Goal: Information Seeking & Learning: Learn about a topic

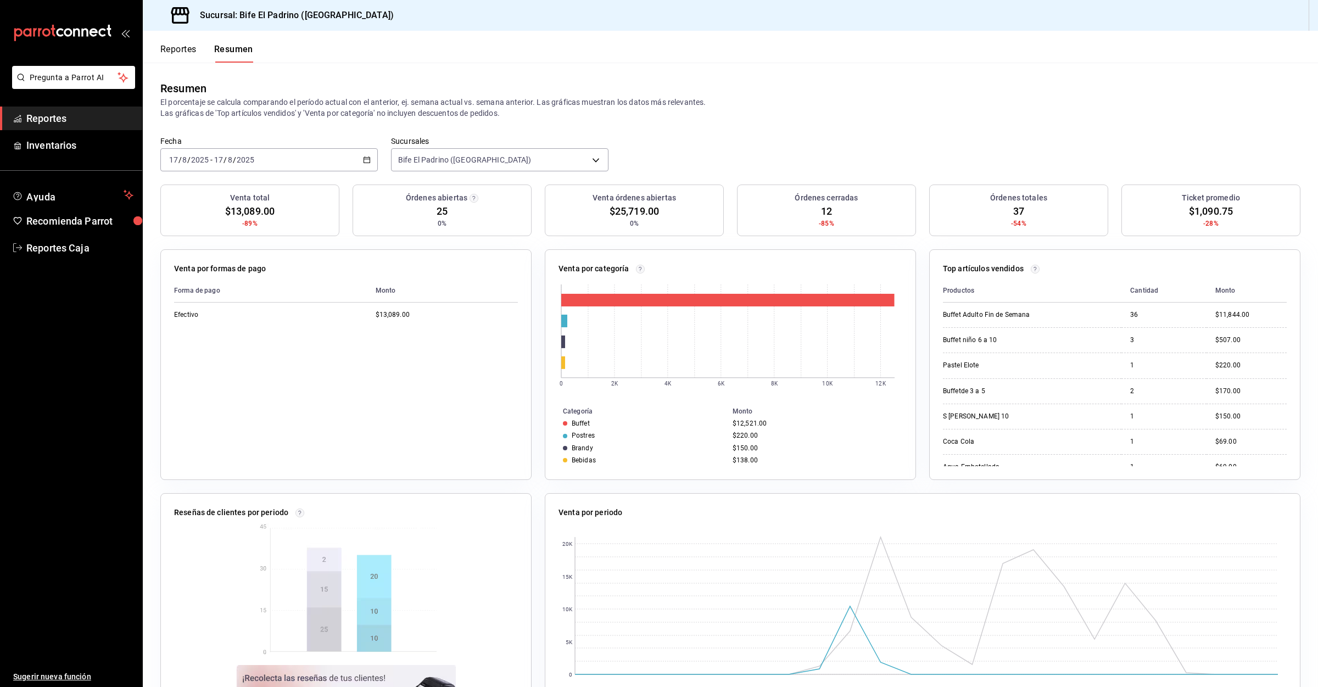
click at [196, 48] on button "Reportes" at bounding box center [178, 53] width 36 height 19
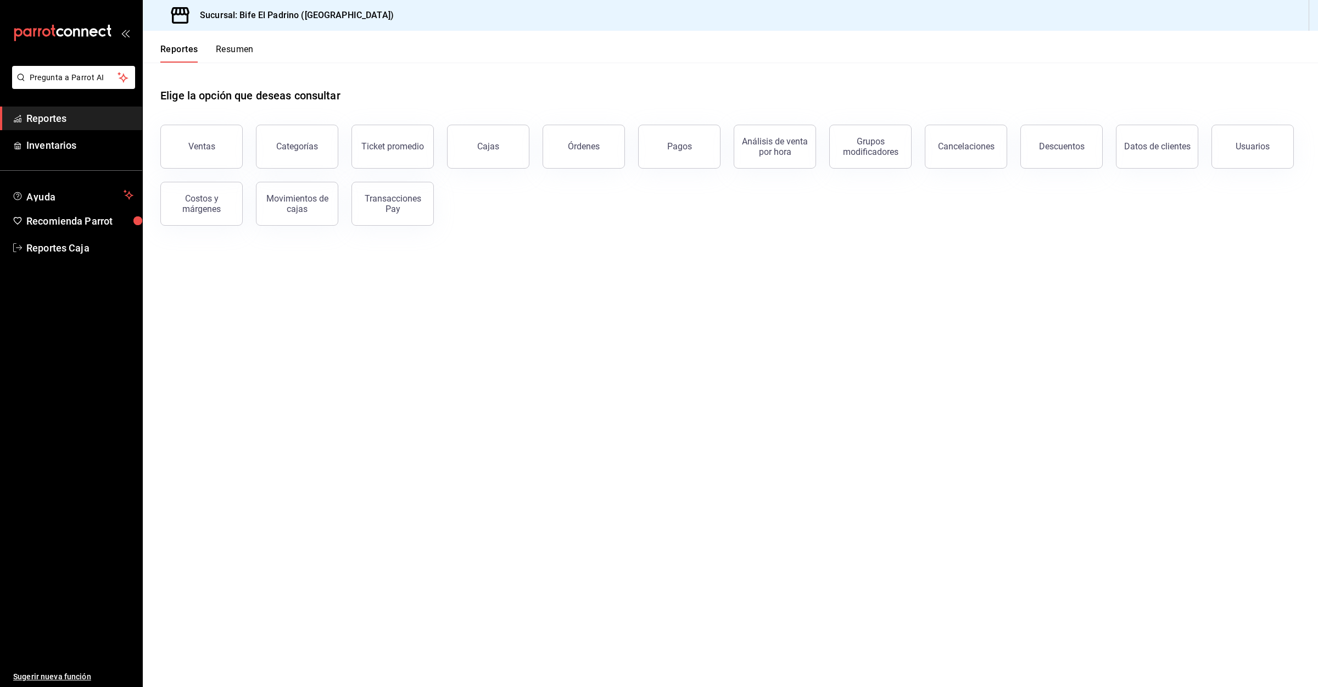
click at [258, 52] on header "Reportes Resumen" at bounding box center [730, 47] width 1175 height 32
click at [251, 47] on button "Resumen" at bounding box center [235, 53] width 38 height 19
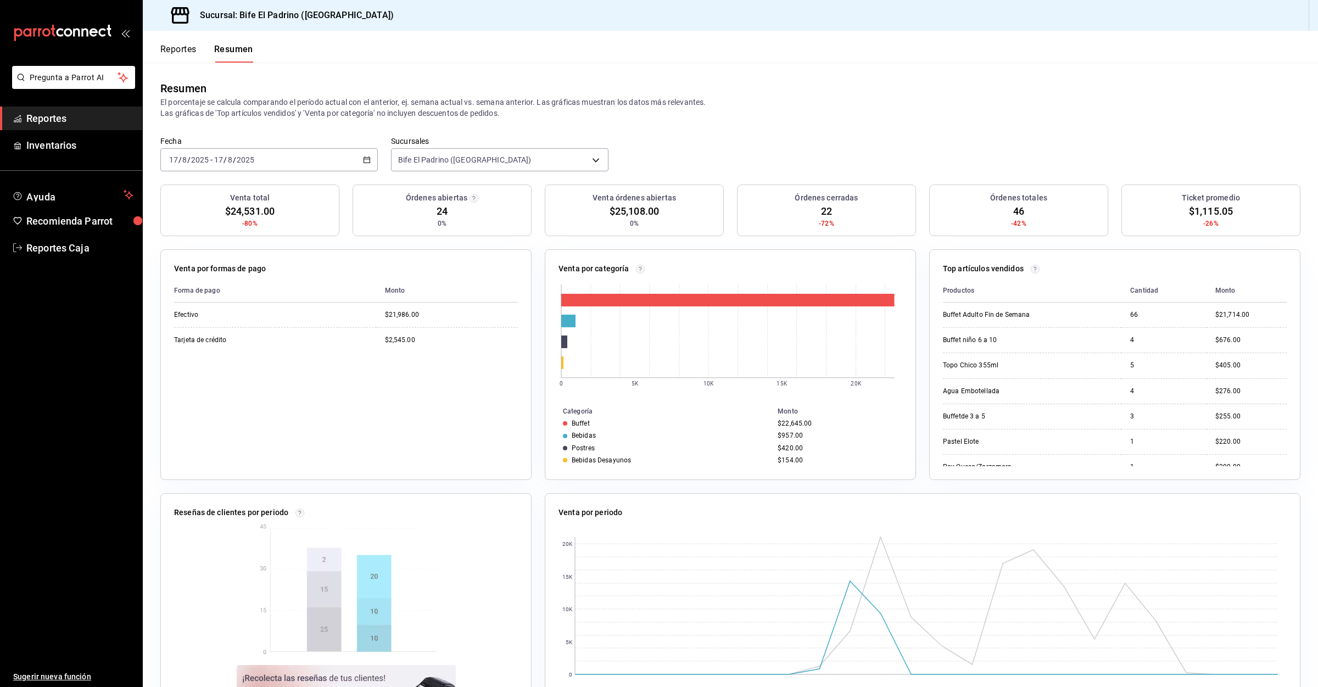
click at [180, 35] on div "Reportes Resumen" at bounding box center [198, 47] width 110 height 32
click at [180, 48] on button "Reportes" at bounding box center [178, 53] width 36 height 19
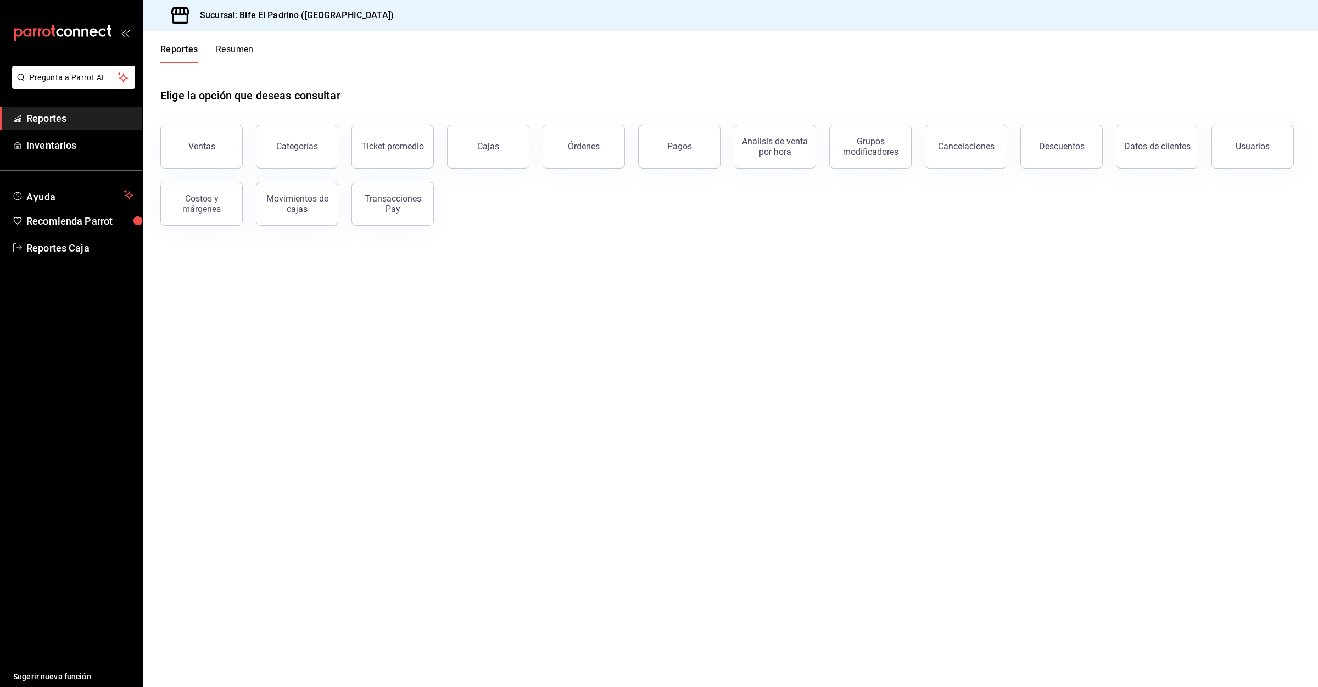
click at [258, 59] on header "Reportes Resumen" at bounding box center [730, 47] width 1175 height 32
click at [249, 57] on button "Resumen" at bounding box center [235, 53] width 38 height 19
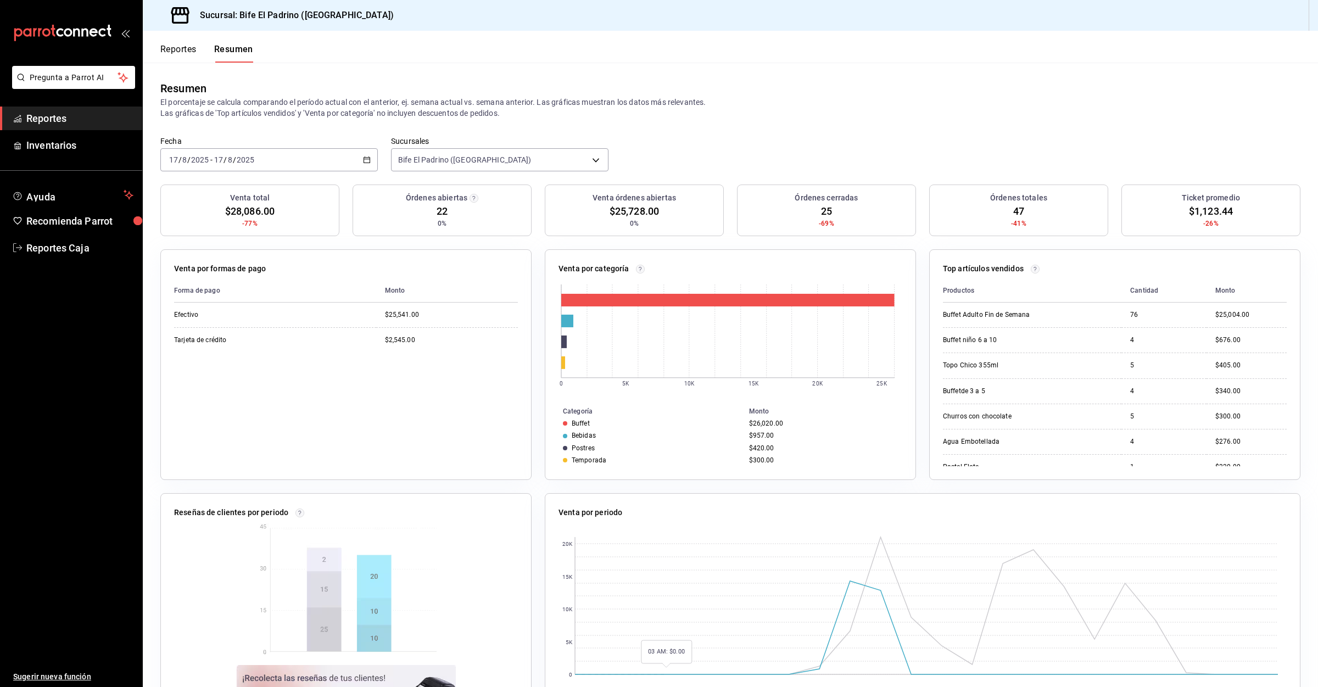
click at [167, 43] on div "Reportes Resumen" at bounding box center [198, 47] width 110 height 32
click at [170, 48] on button "Reportes" at bounding box center [178, 53] width 36 height 19
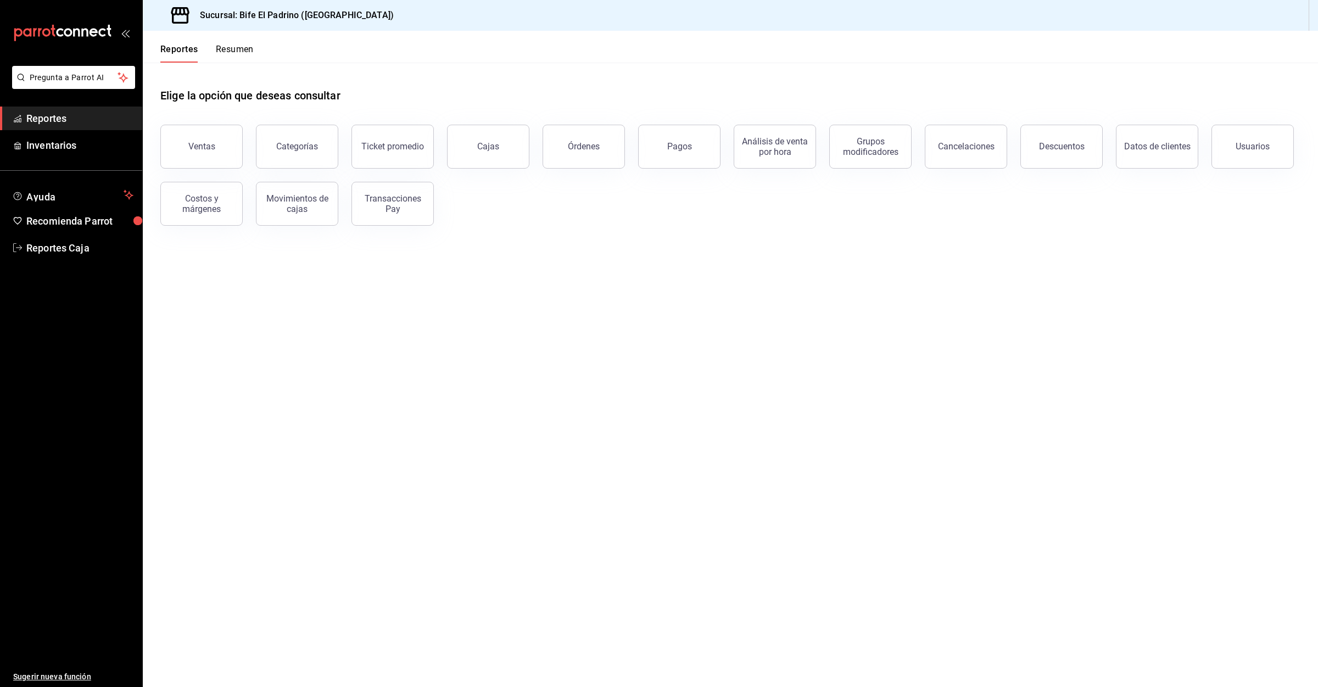
click at [239, 51] on button "Resumen" at bounding box center [235, 53] width 38 height 19
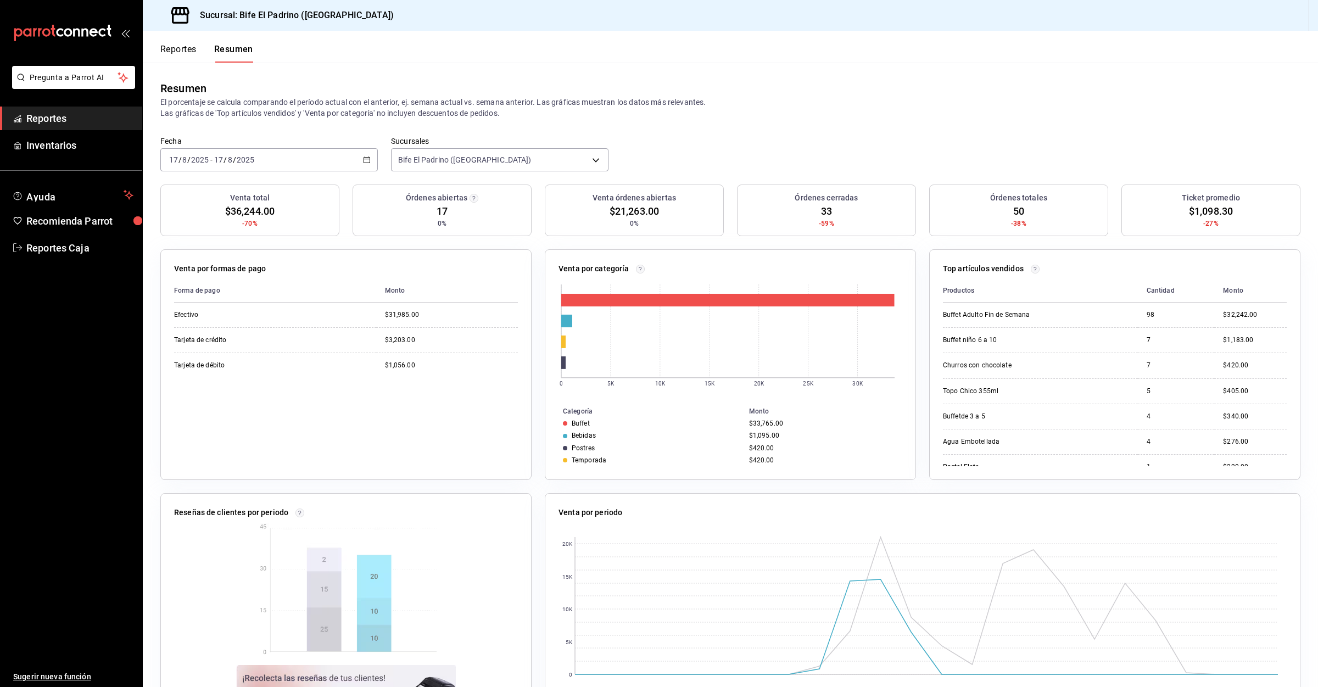
click at [193, 44] on button "Reportes" at bounding box center [178, 53] width 36 height 19
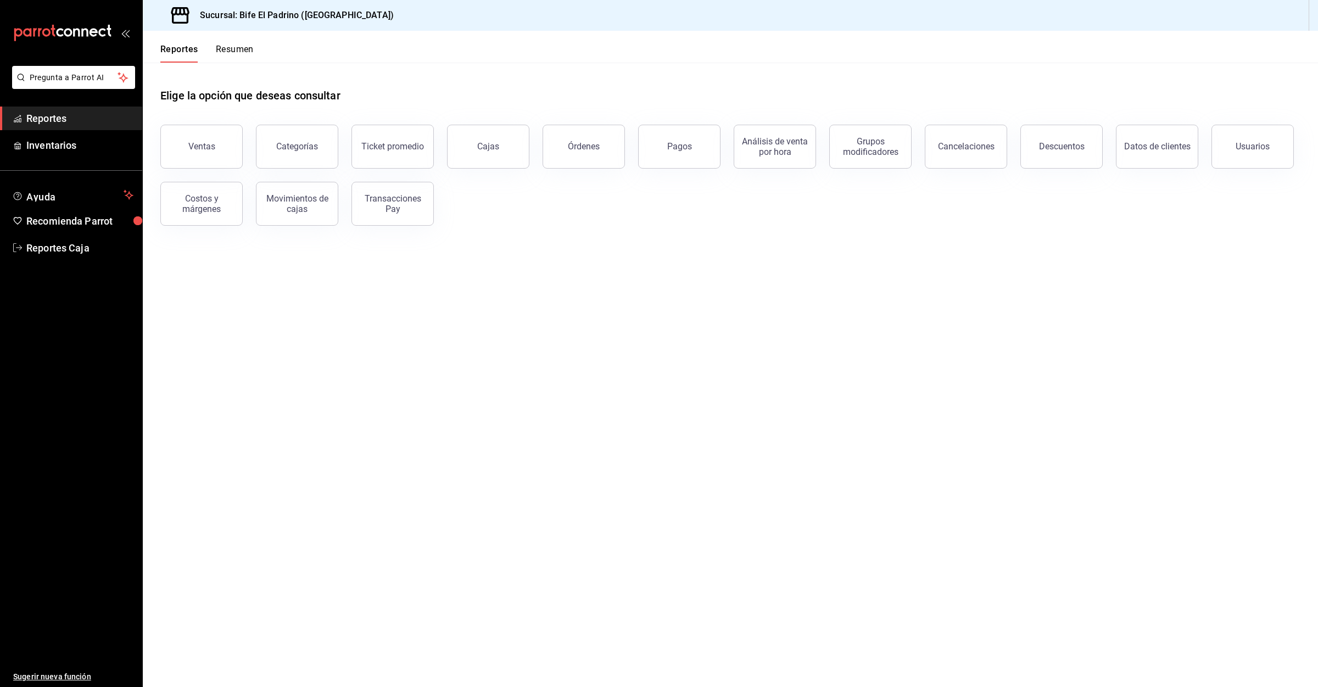
click at [238, 53] on button "Resumen" at bounding box center [235, 53] width 38 height 19
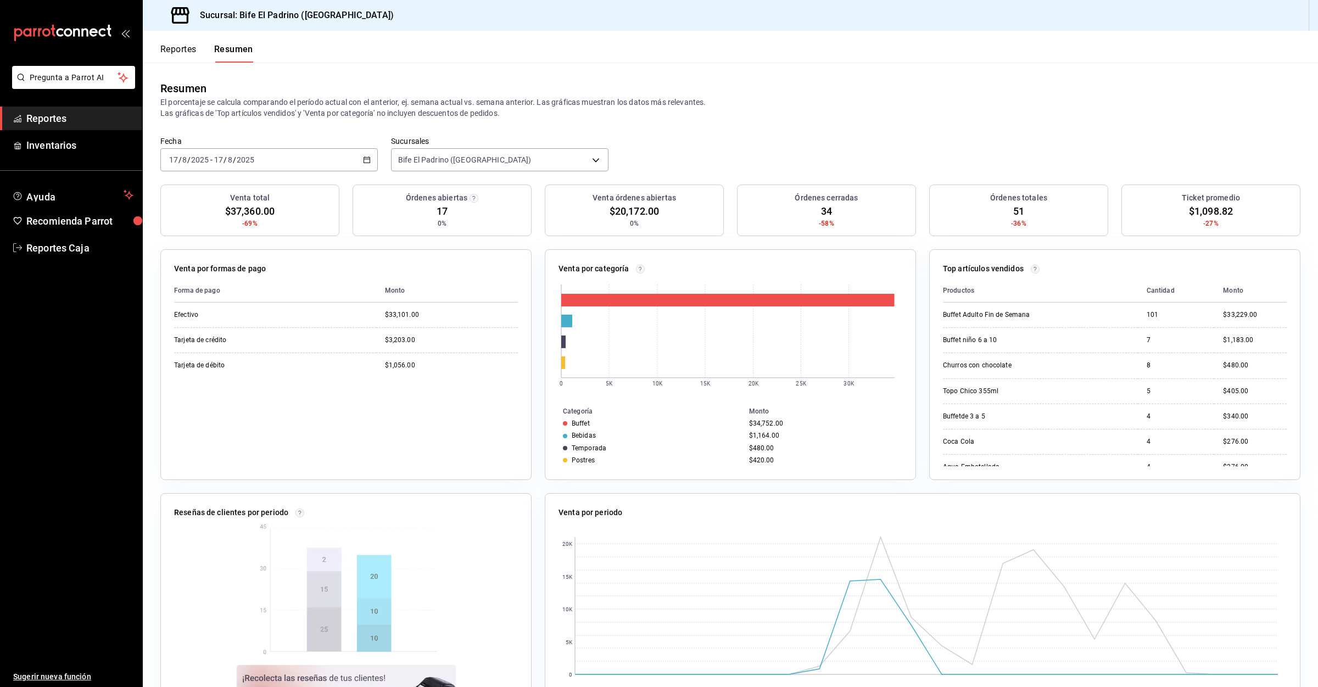
click at [174, 54] on button "Reportes" at bounding box center [178, 53] width 36 height 19
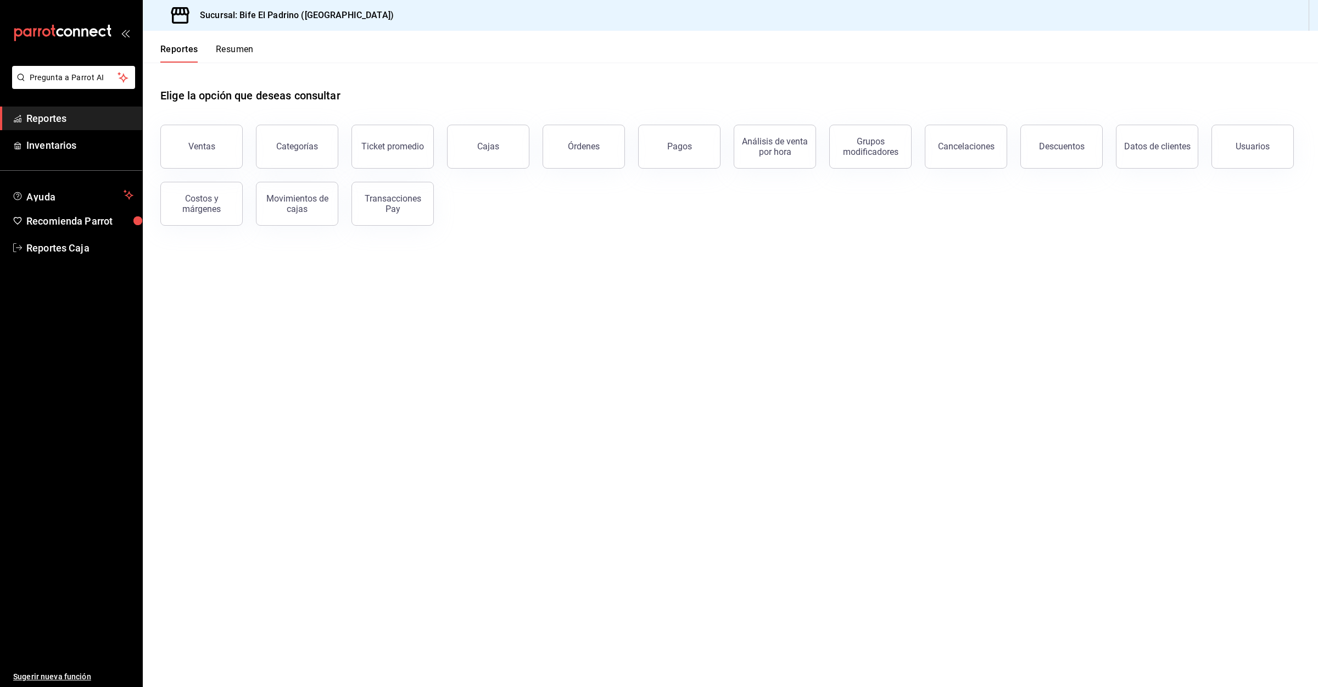
click at [224, 58] on button "Resumen" at bounding box center [235, 53] width 38 height 19
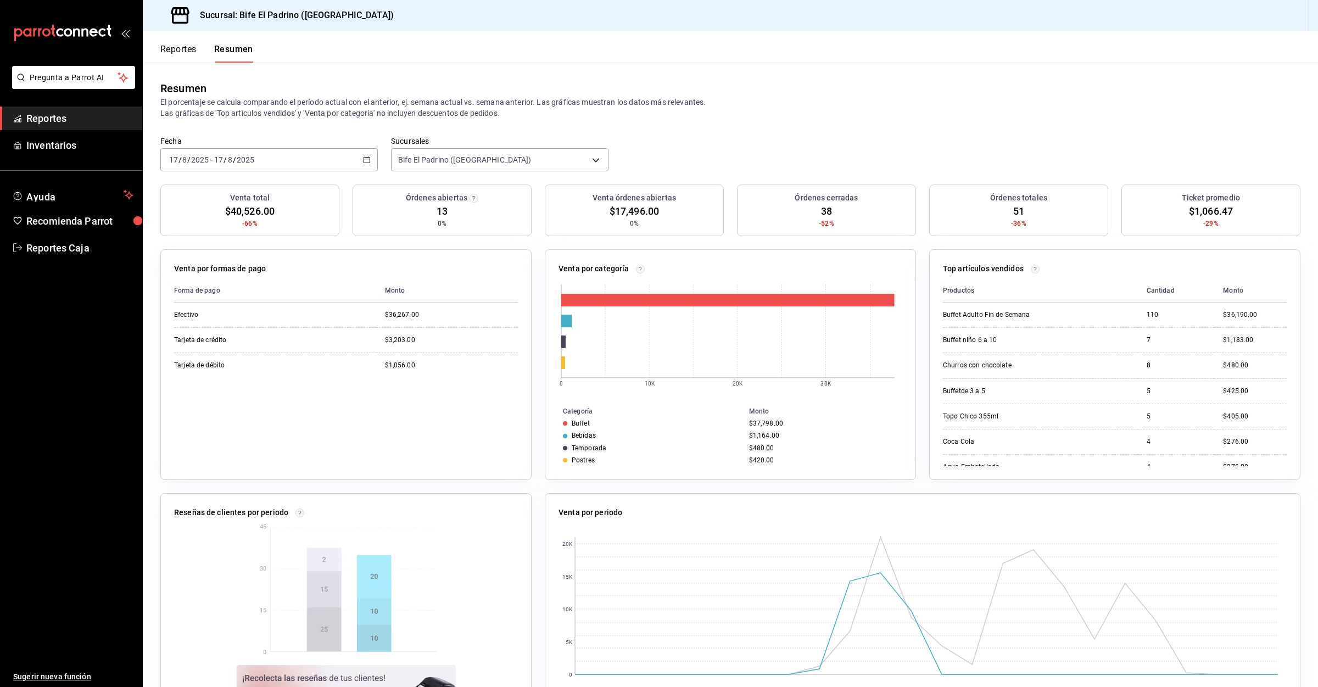
click at [176, 48] on button "Reportes" at bounding box center [178, 53] width 36 height 19
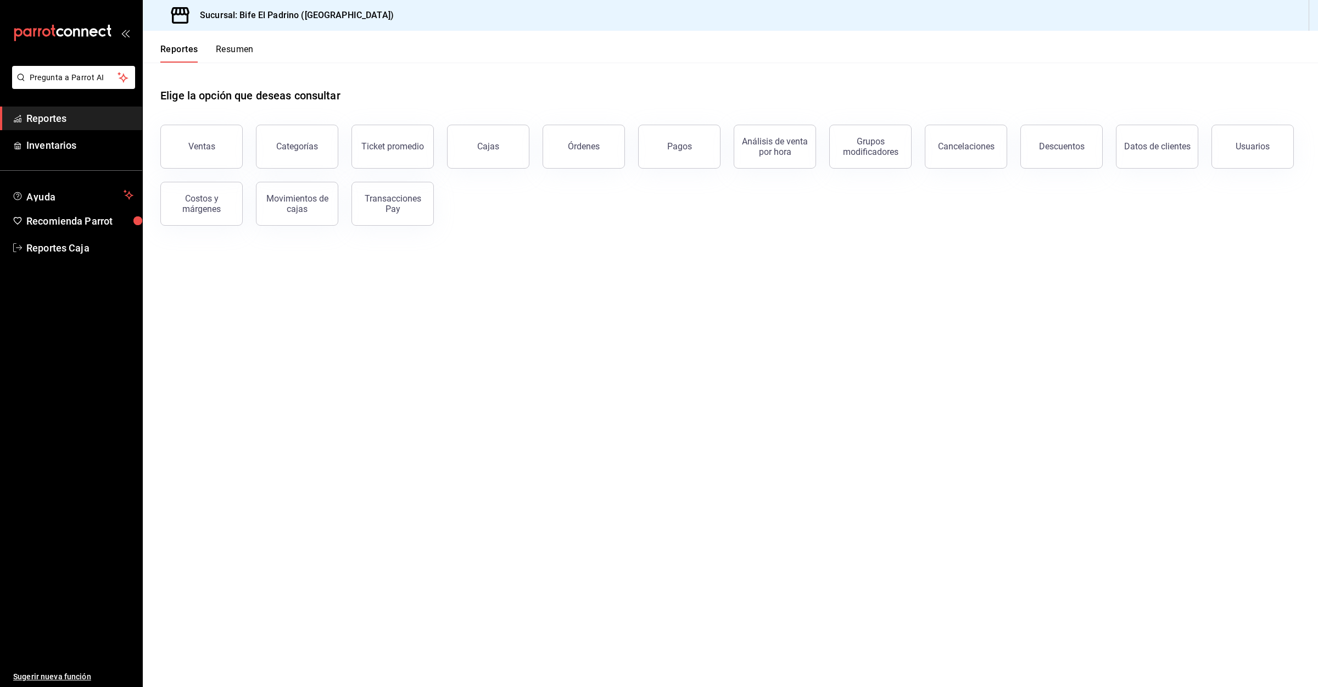
click at [241, 58] on button "Resumen" at bounding box center [235, 53] width 38 height 19
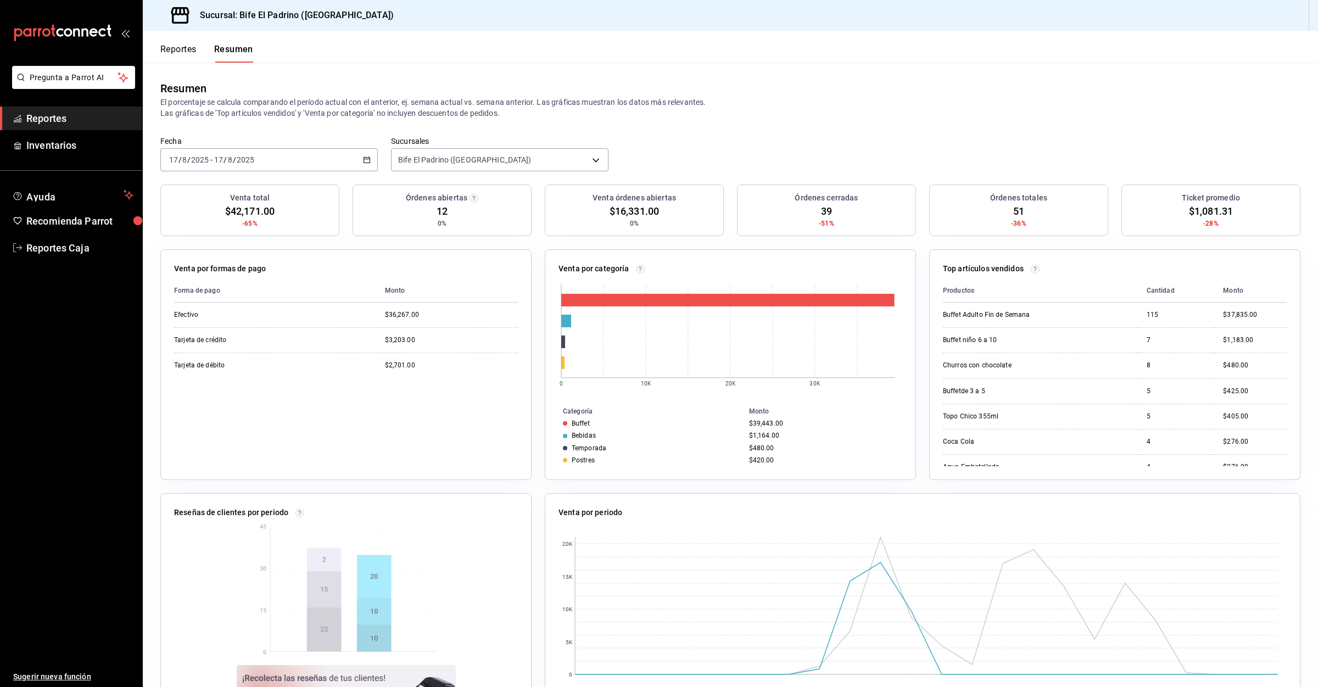
click at [182, 58] on button "Reportes" at bounding box center [178, 53] width 36 height 19
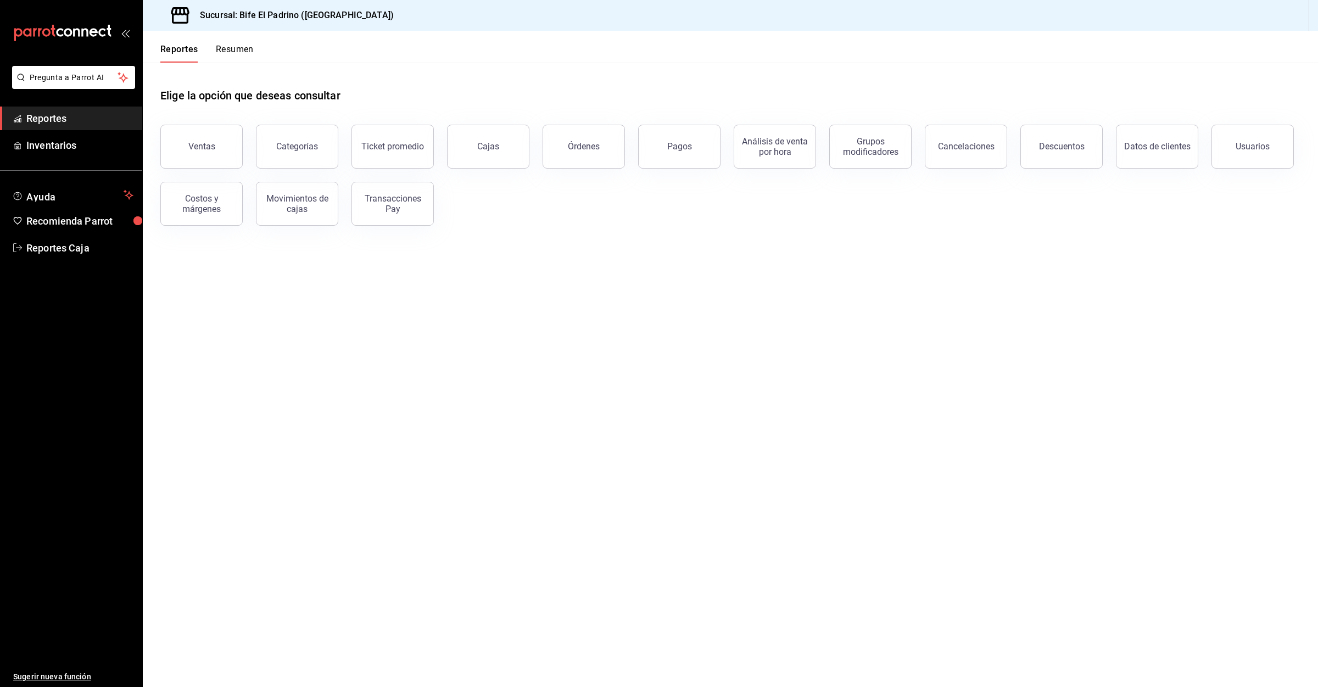
click at [236, 53] on button "Resumen" at bounding box center [235, 53] width 38 height 19
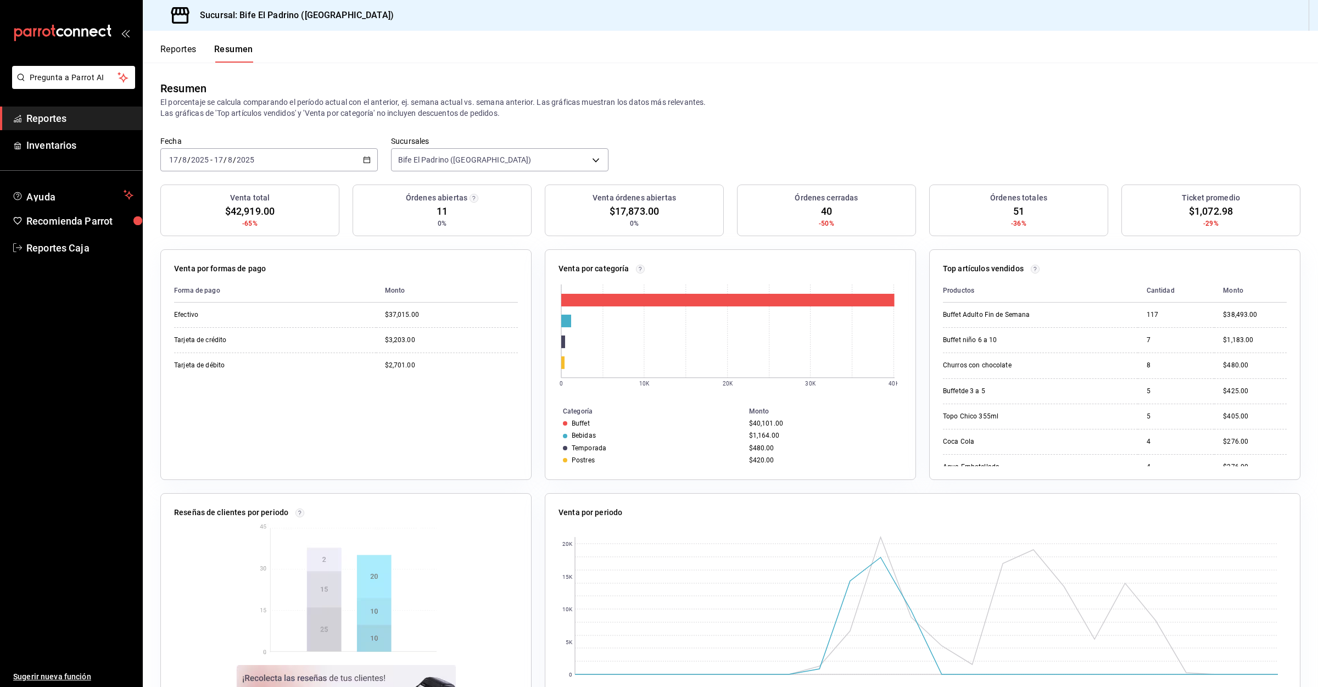
click at [180, 43] on div "Reportes Resumen" at bounding box center [198, 47] width 110 height 32
click at [180, 57] on button "Reportes" at bounding box center [178, 53] width 36 height 19
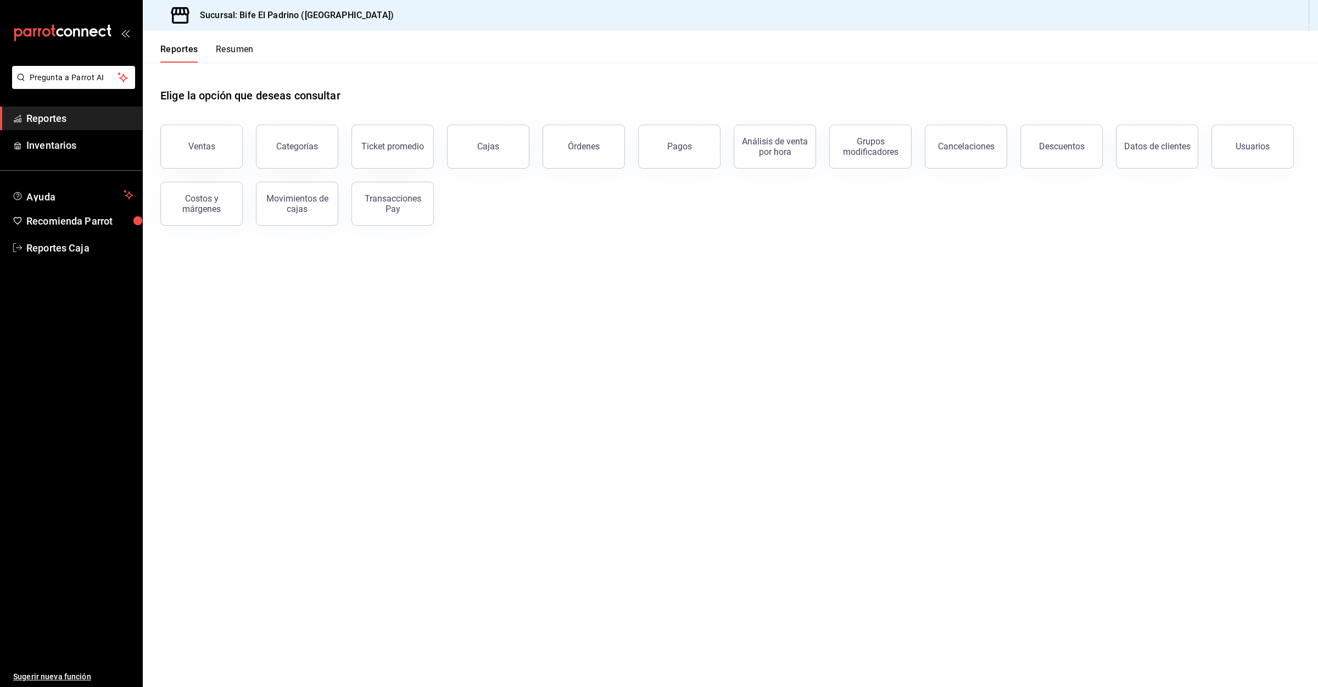
drag, startPoint x: 256, startPoint y: 40, endPoint x: 256, endPoint y: 53, distance: 13.7
click at [256, 53] on header "Reportes Resumen" at bounding box center [730, 47] width 1175 height 32
click at [244, 54] on button "Resumen" at bounding box center [235, 53] width 38 height 19
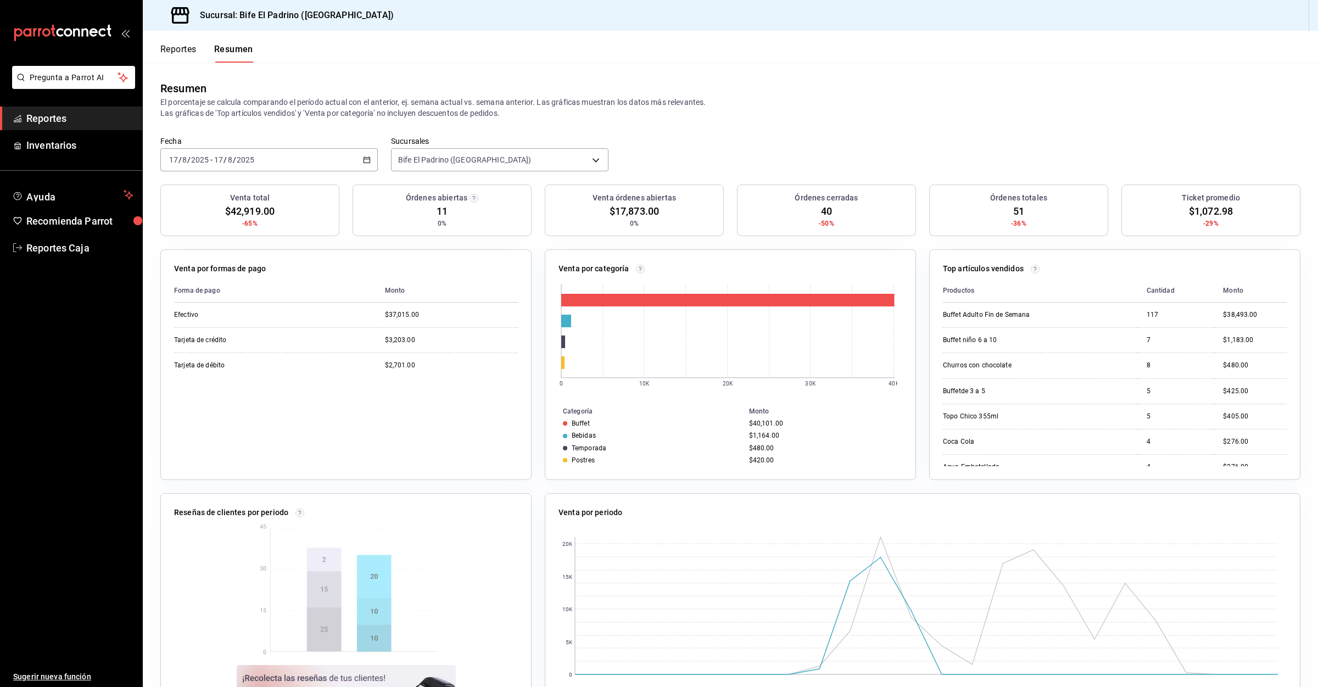
click at [185, 56] on button "Reportes" at bounding box center [178, 53] width 36 height 19
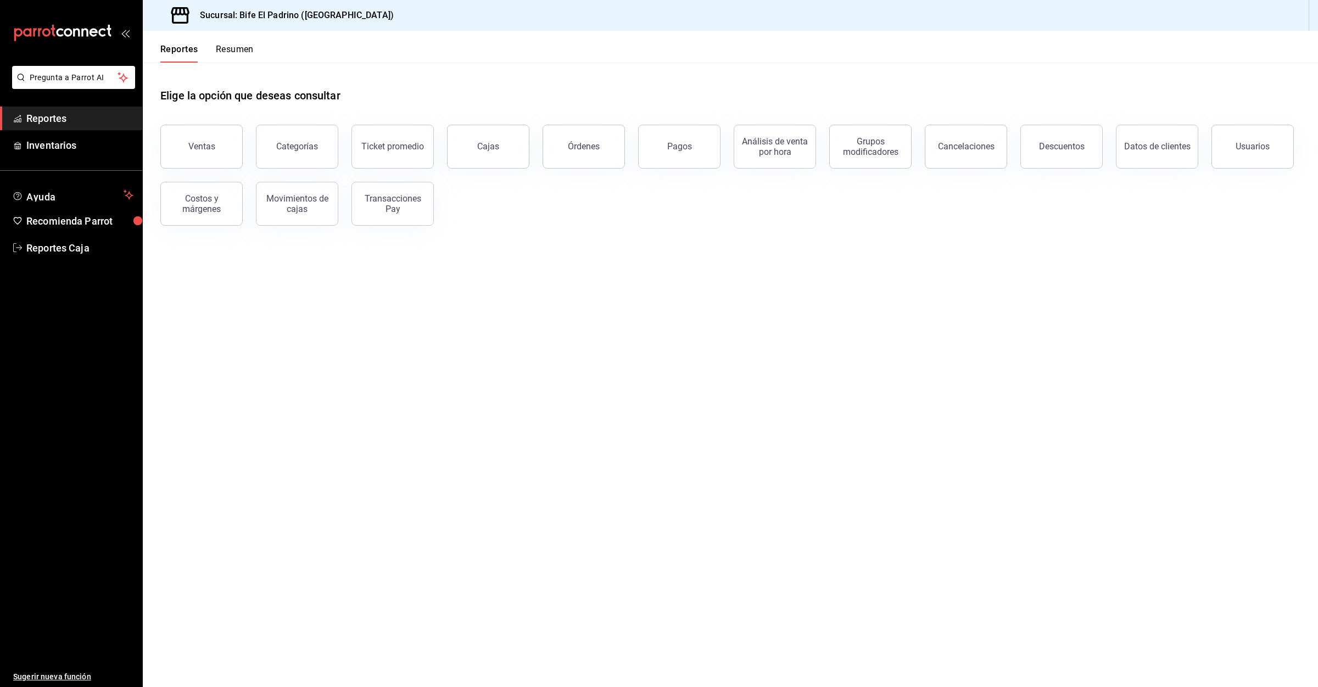
click at [216, 47] on button "Resumen" at bounding box center [235, 53] width 38 height 19
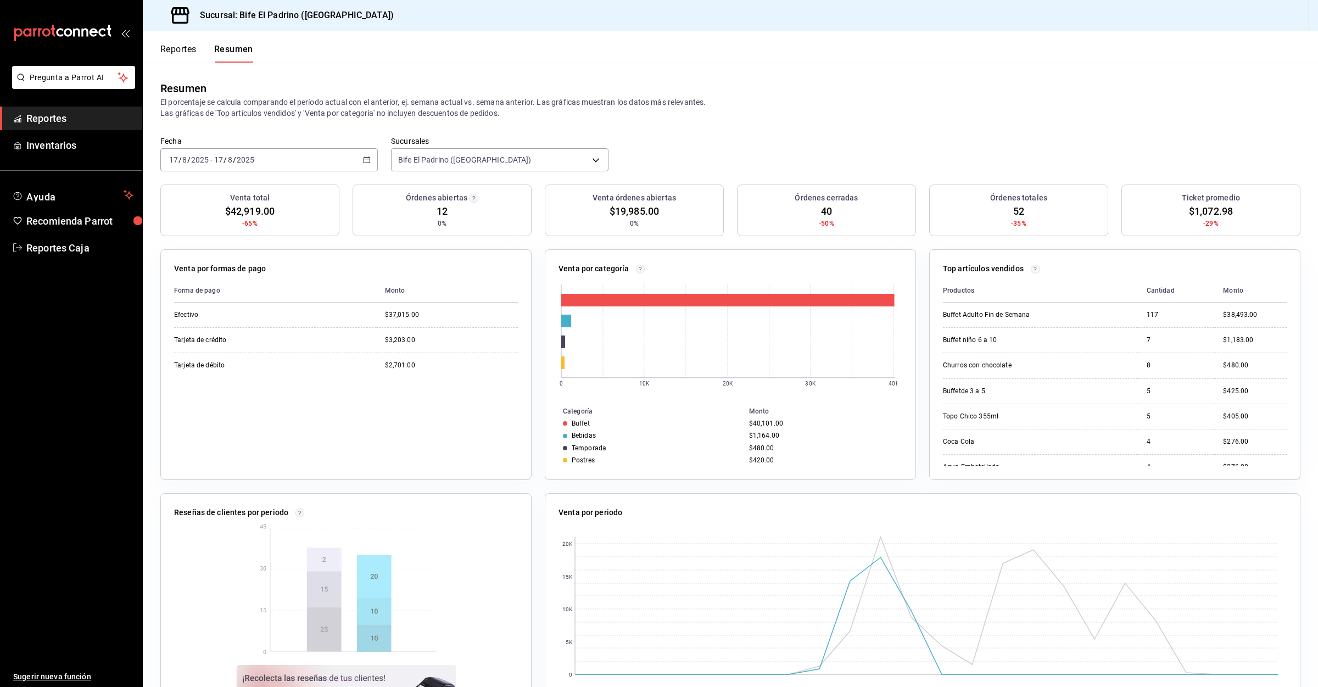
click at [189, 42] on div "Reportes Resumen" at bounding box center [198, 47] width 110 height 32
click at [186, 55] on button "Reportes" at bounding box center [178, 53] width 36 height 19
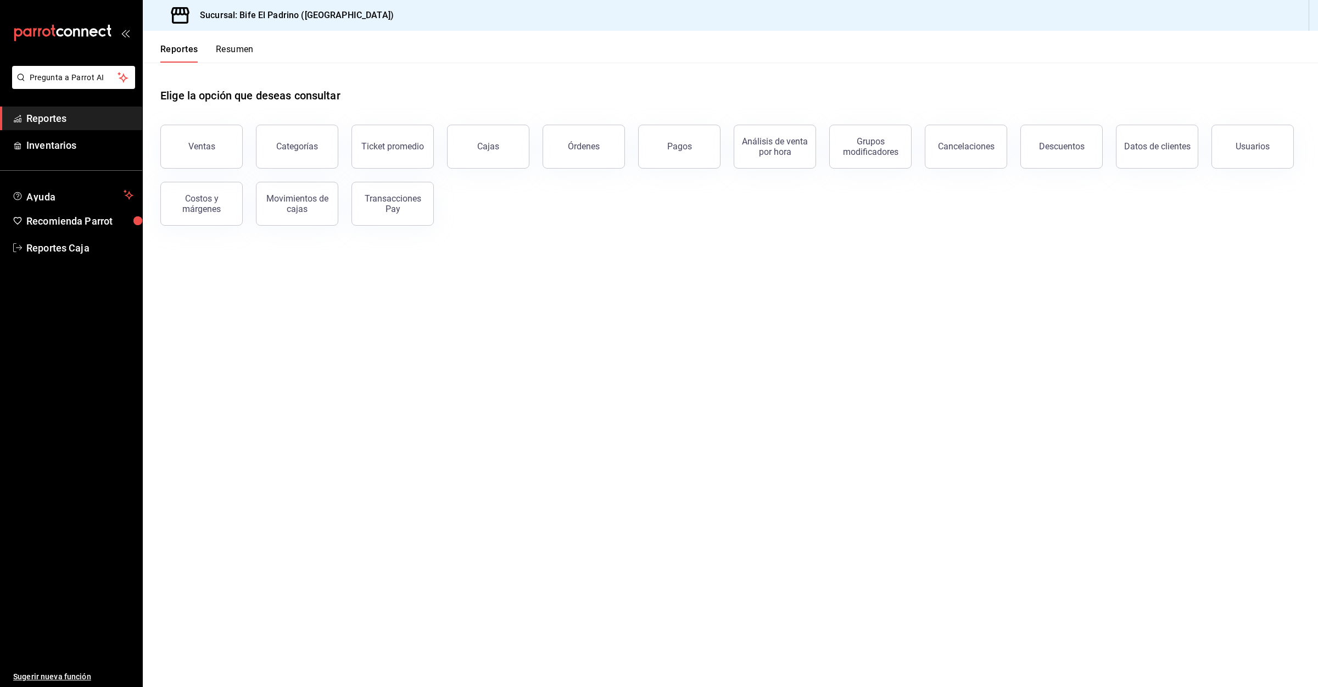
click at [242, 51] on button "Resumen" at bounding box center [235, 53] width 38 height 19
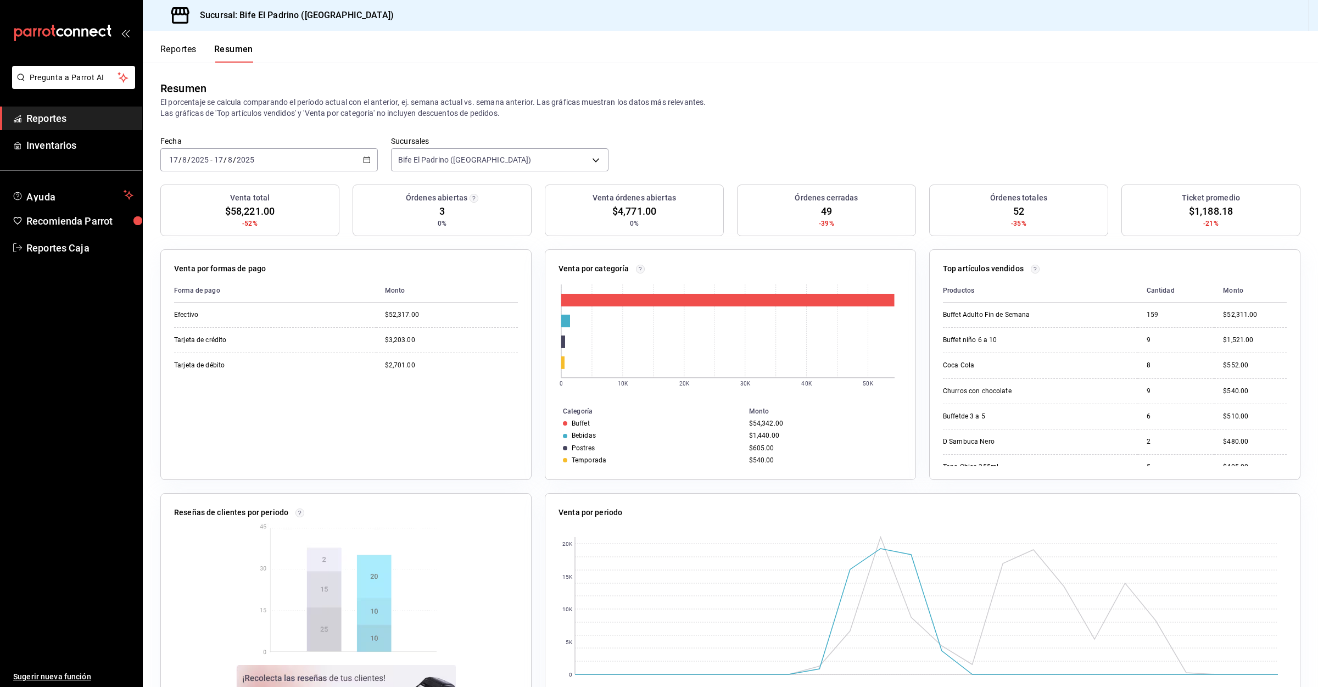
click at [191, 48] on button "Reportes" at bounding box center [178, 53] width 36 height 19
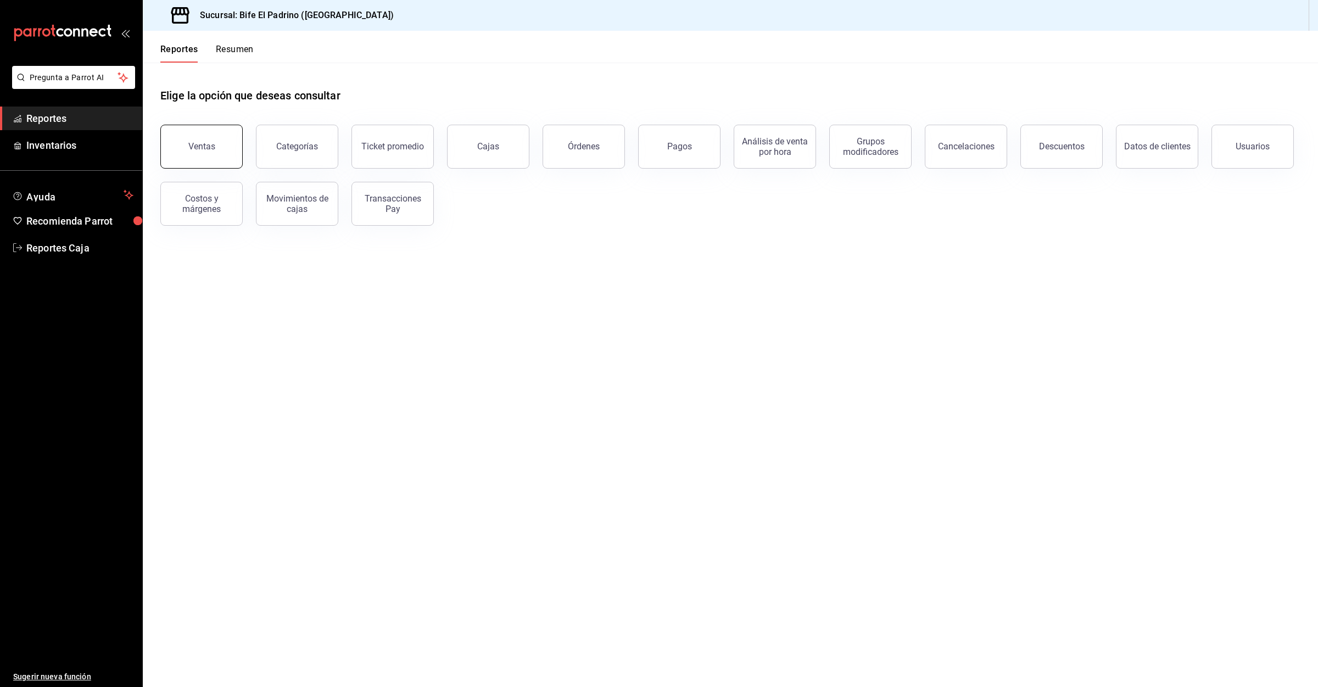
click at [213, 134] on button "Ventas" at bounding box center [201, 147] width 82 height 44
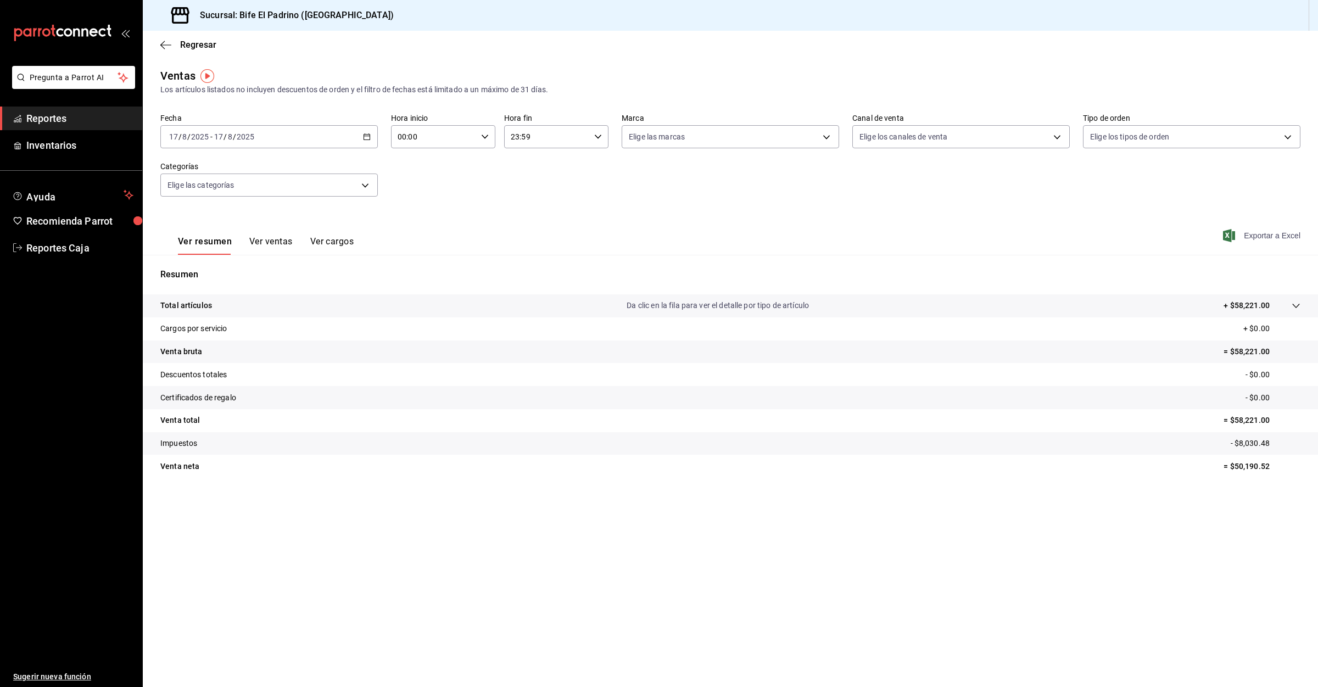
click at [1259, 231] on span "Exportar a Excel" at bounding box center [1262, 235] width 75 height 13
click at [356, 188] on body "Pregunta a Parrot AI Reportes Inventarios Ayuda Recomienda Parrot Reportes Caja…" at bounding box center [659, 343] width 1318 height 687
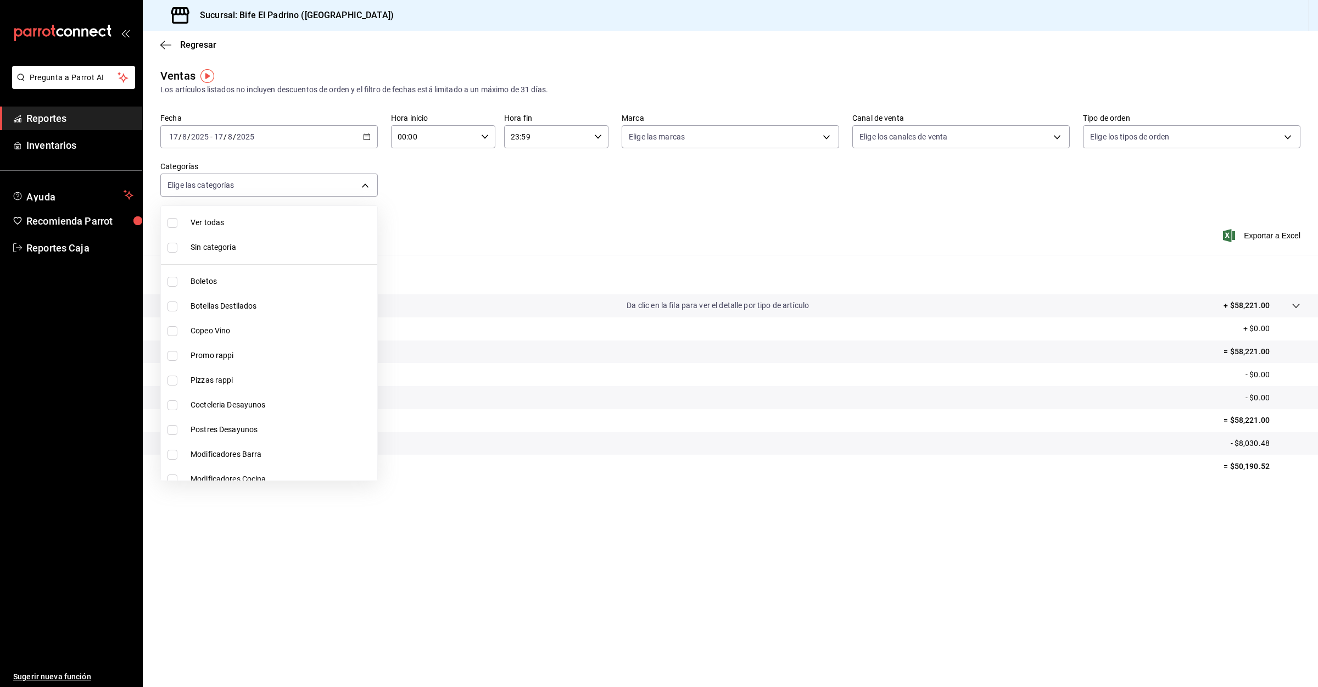
click at [295, 219] on span "Ver todas" at bounding box center [282, 223] width 182 height 12
type input "bc650e36-a961-4861-9e37-2f12a5ff24cd,f2724b68-9eb3-4990-9aa8-ed2a402c5d6a,a524e…"
checkbox input "true"
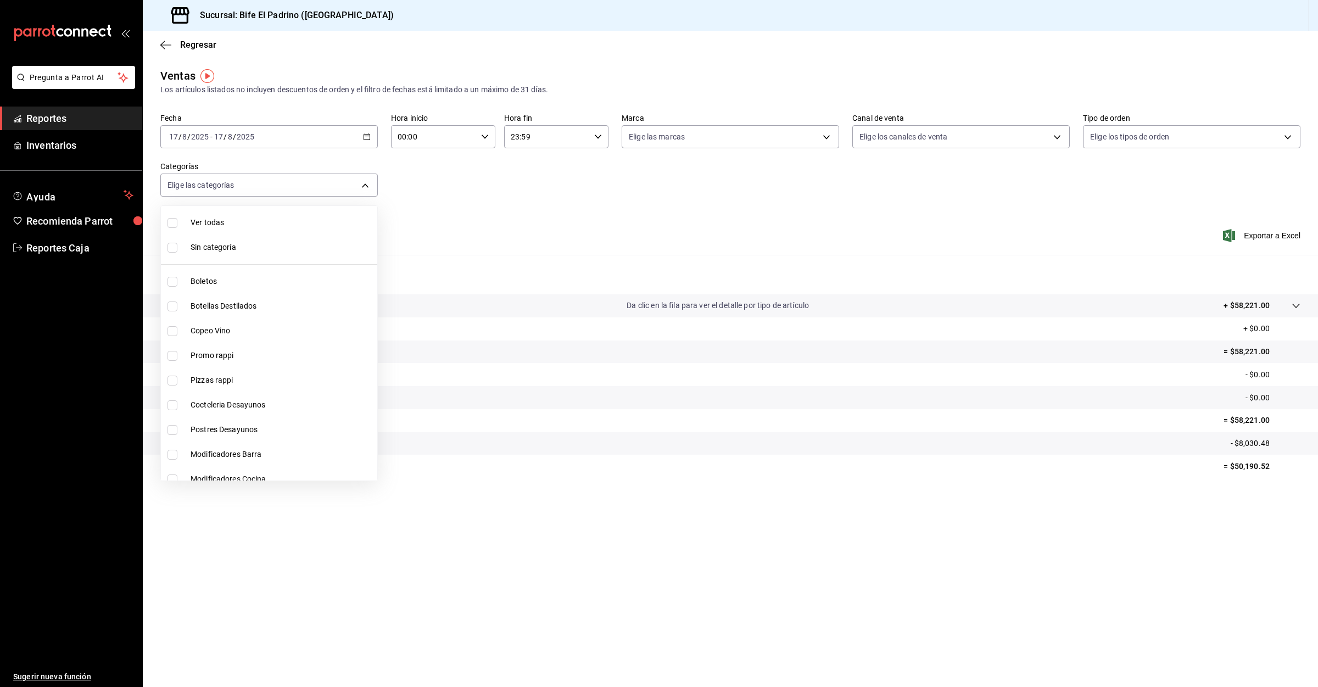
checkbox input "true"
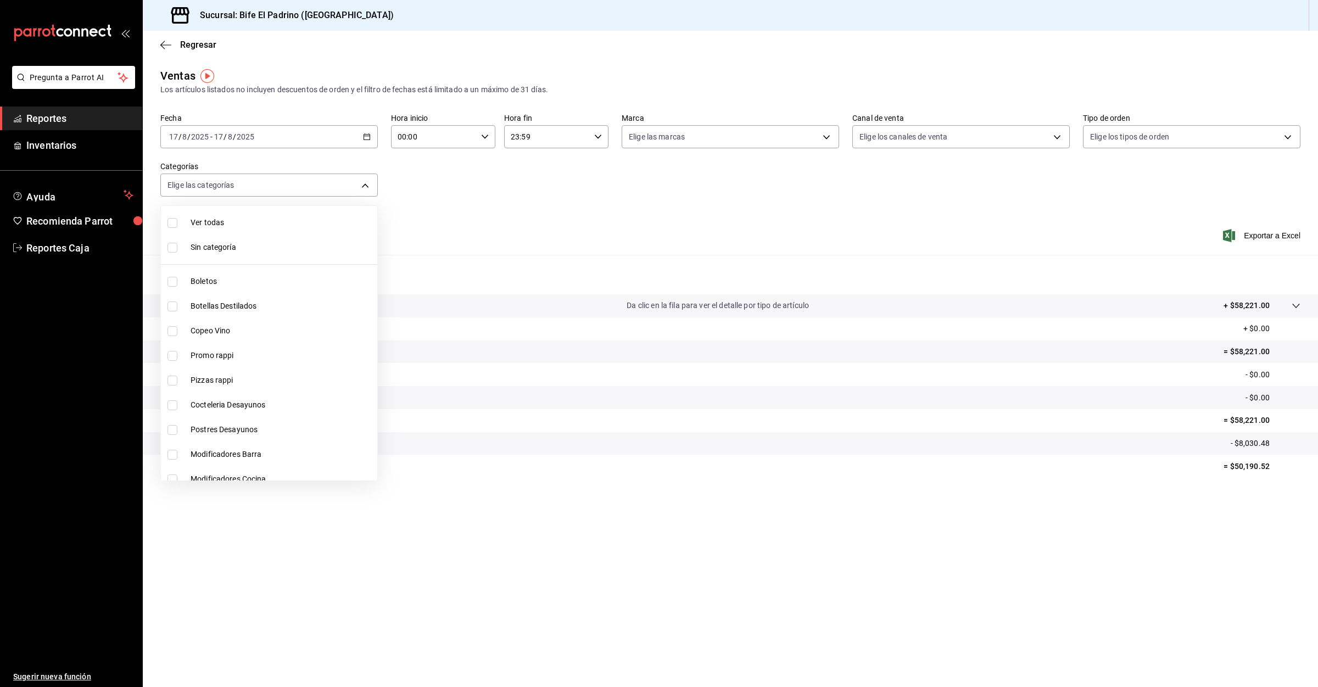
checkbox input "true"
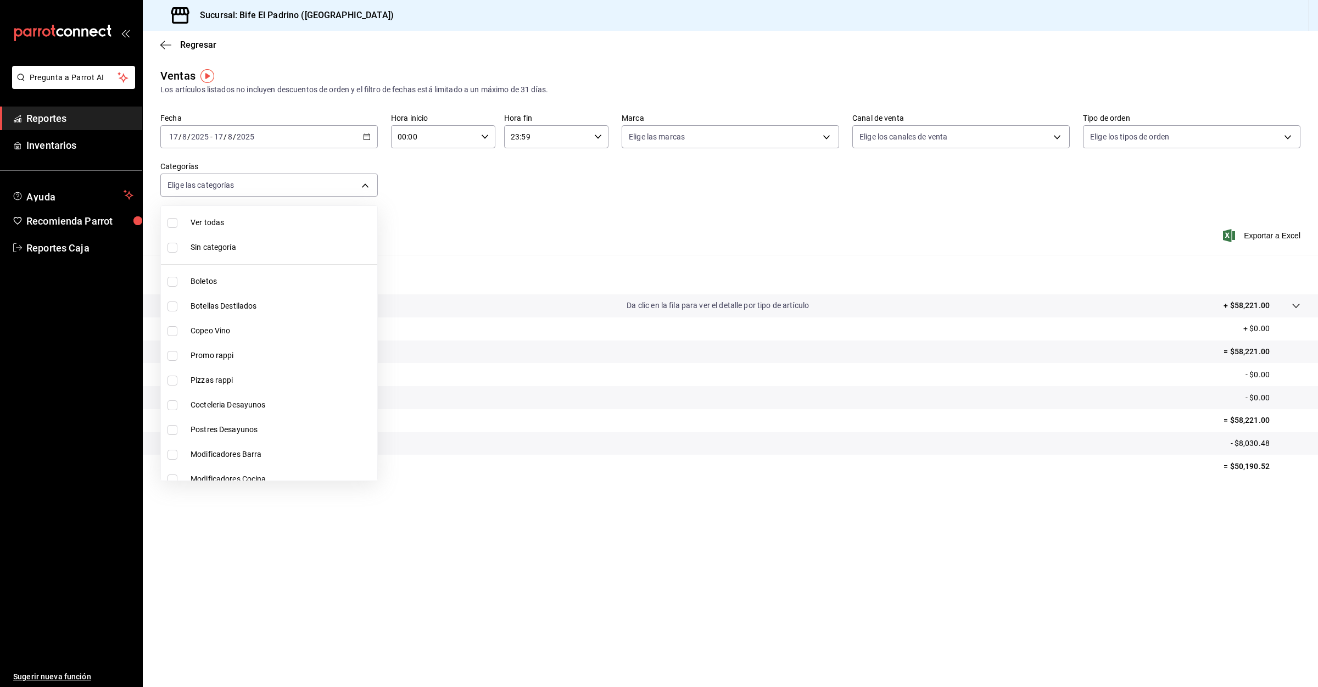
checkbox input "true"
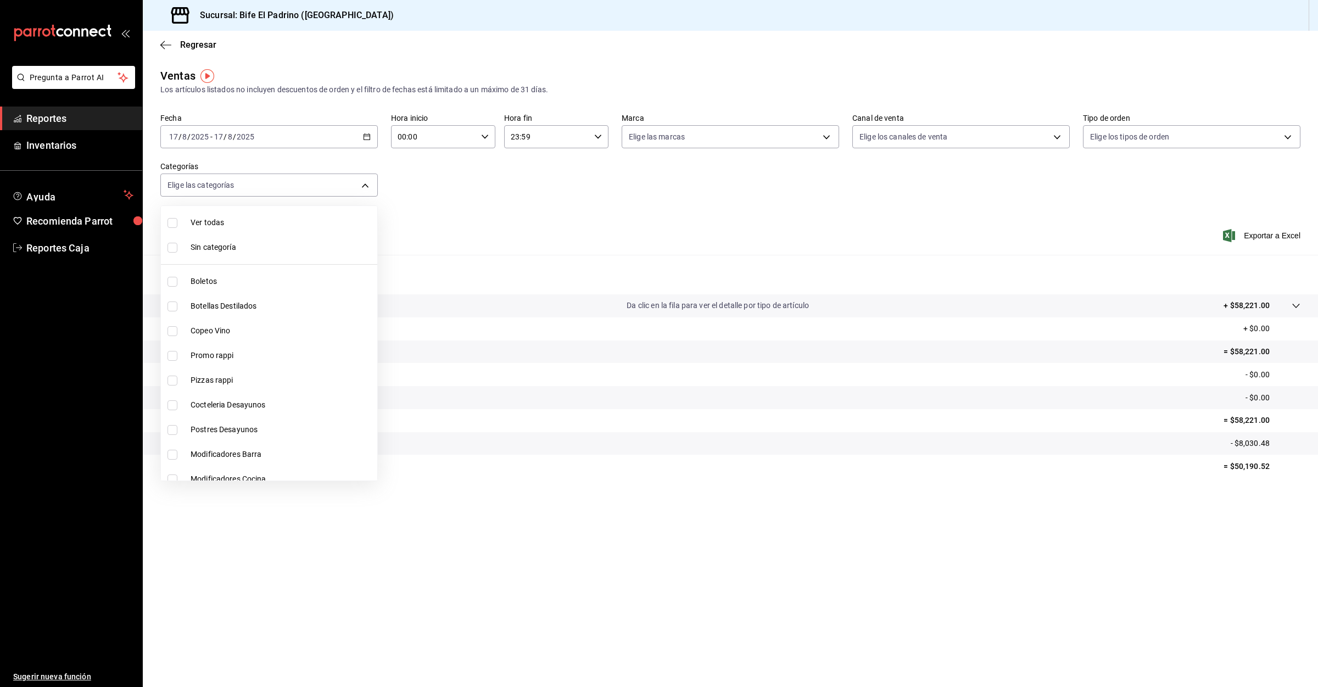
checkbox input "true"
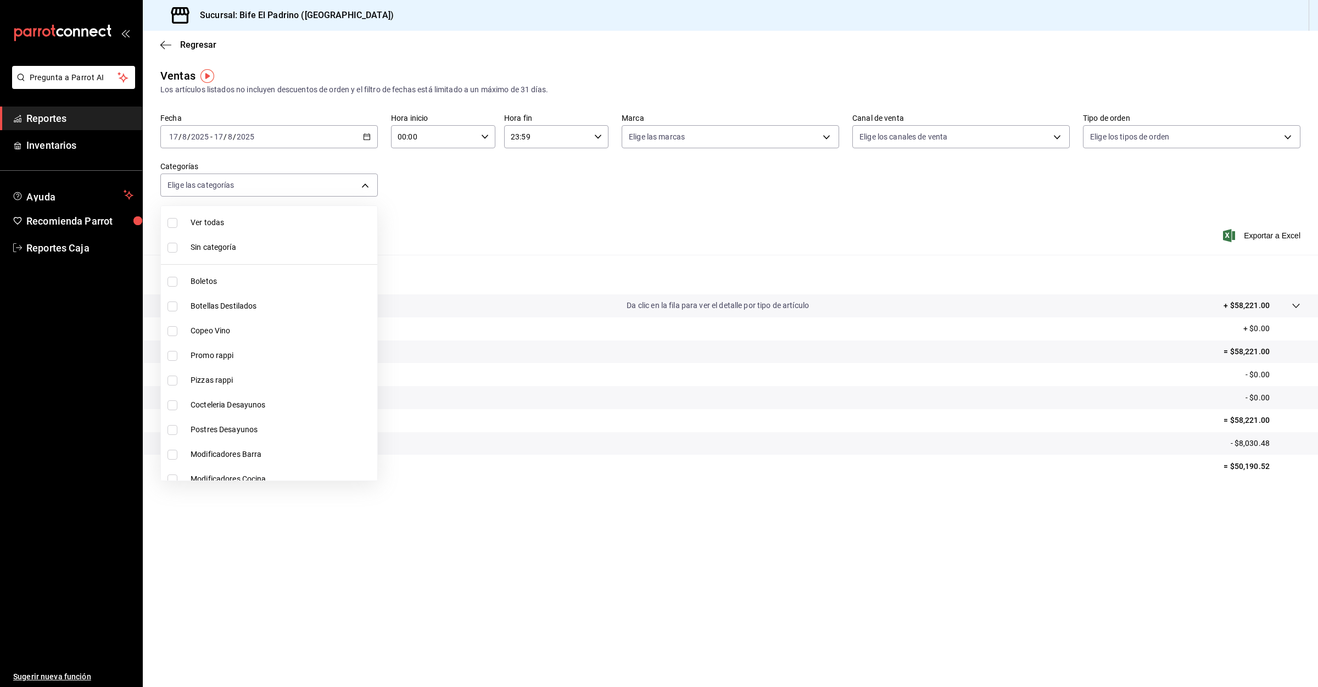
checkbox input "true"
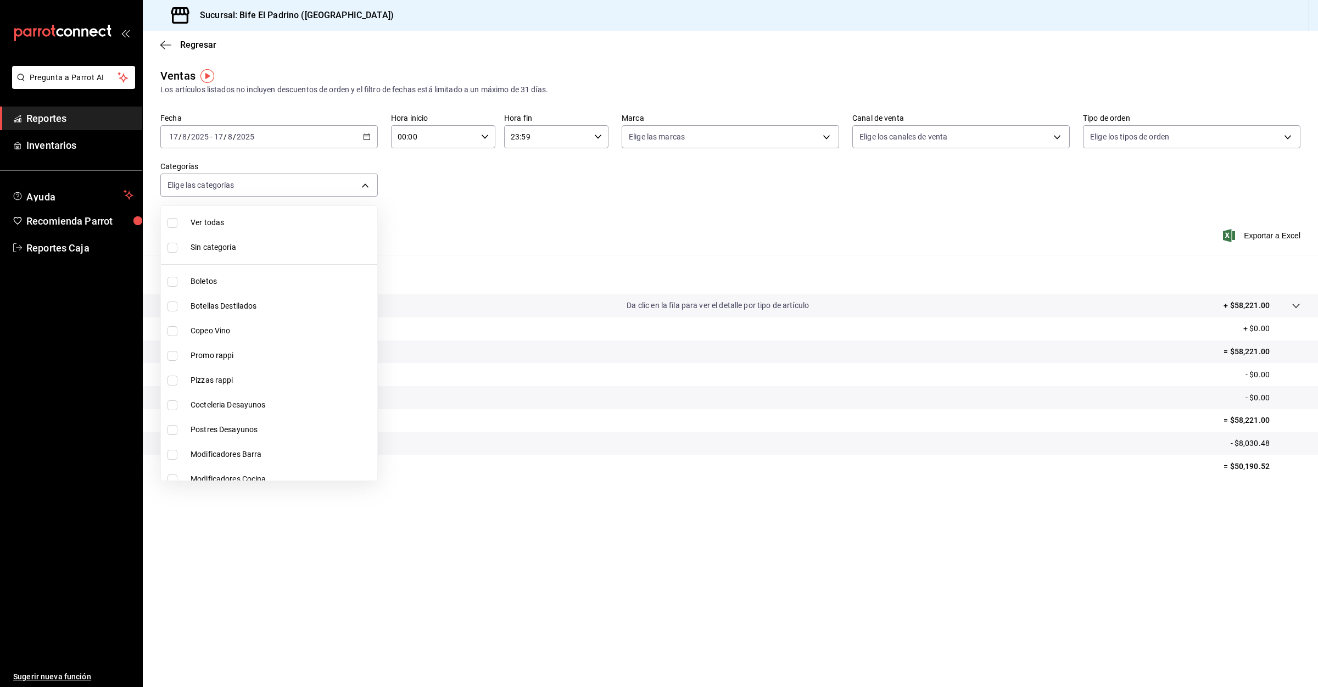
checkbox input "true"
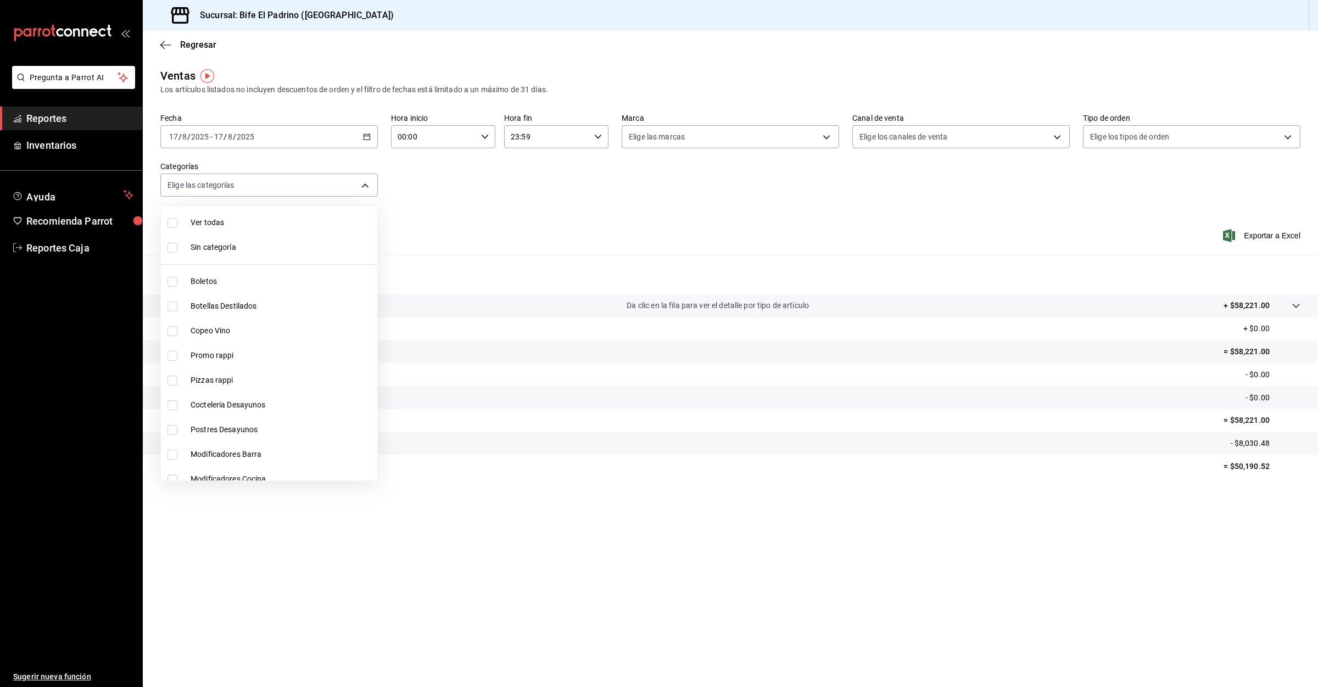
checkbox input "true"
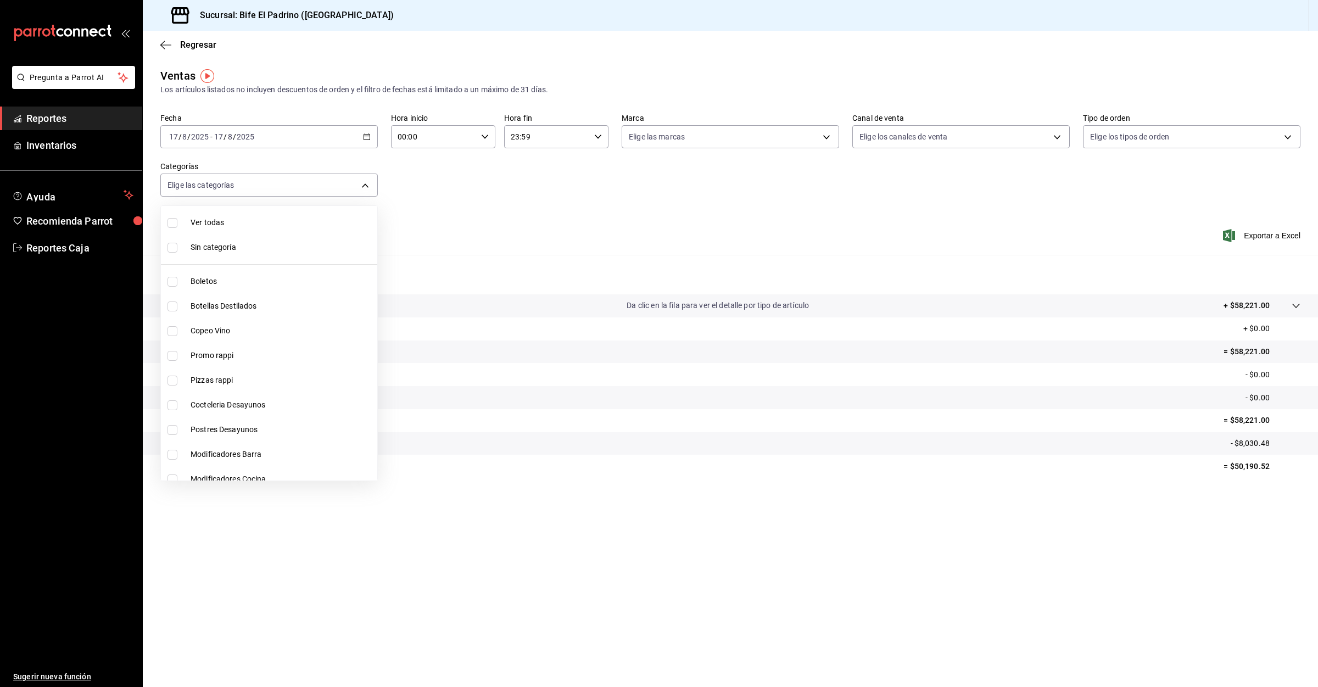
checkbox input "true"
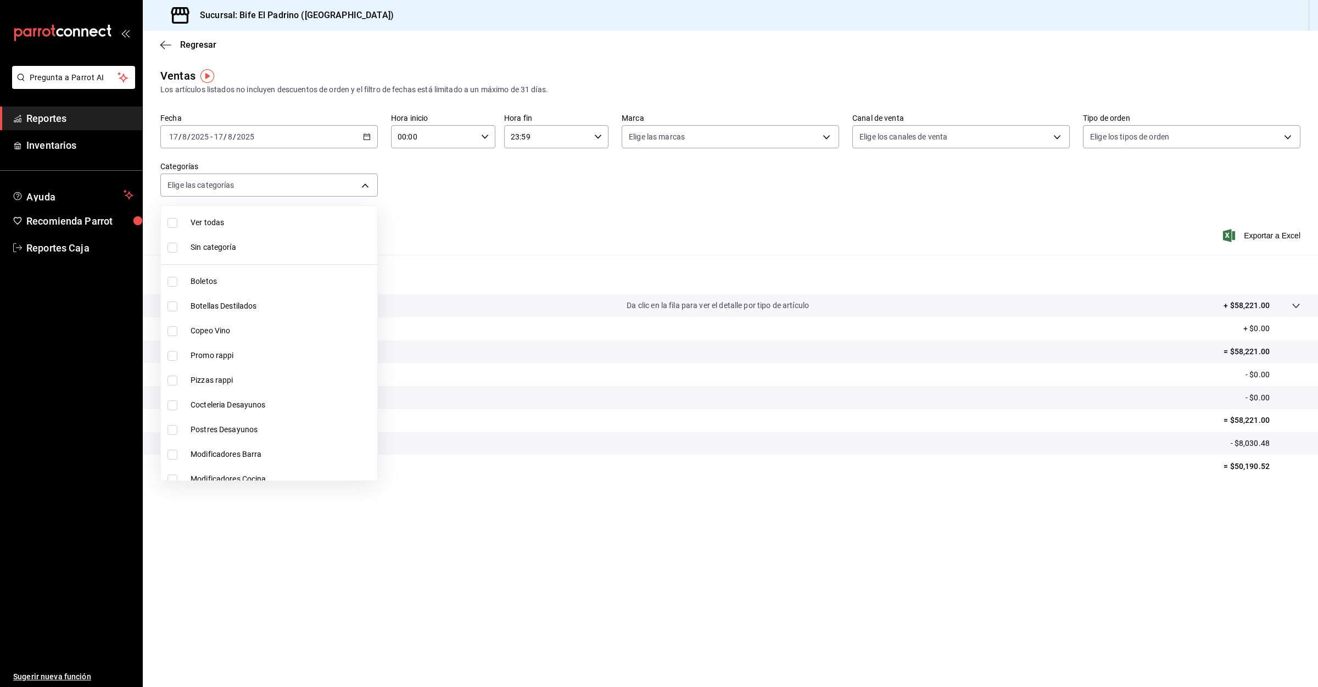
checkbox input "true"
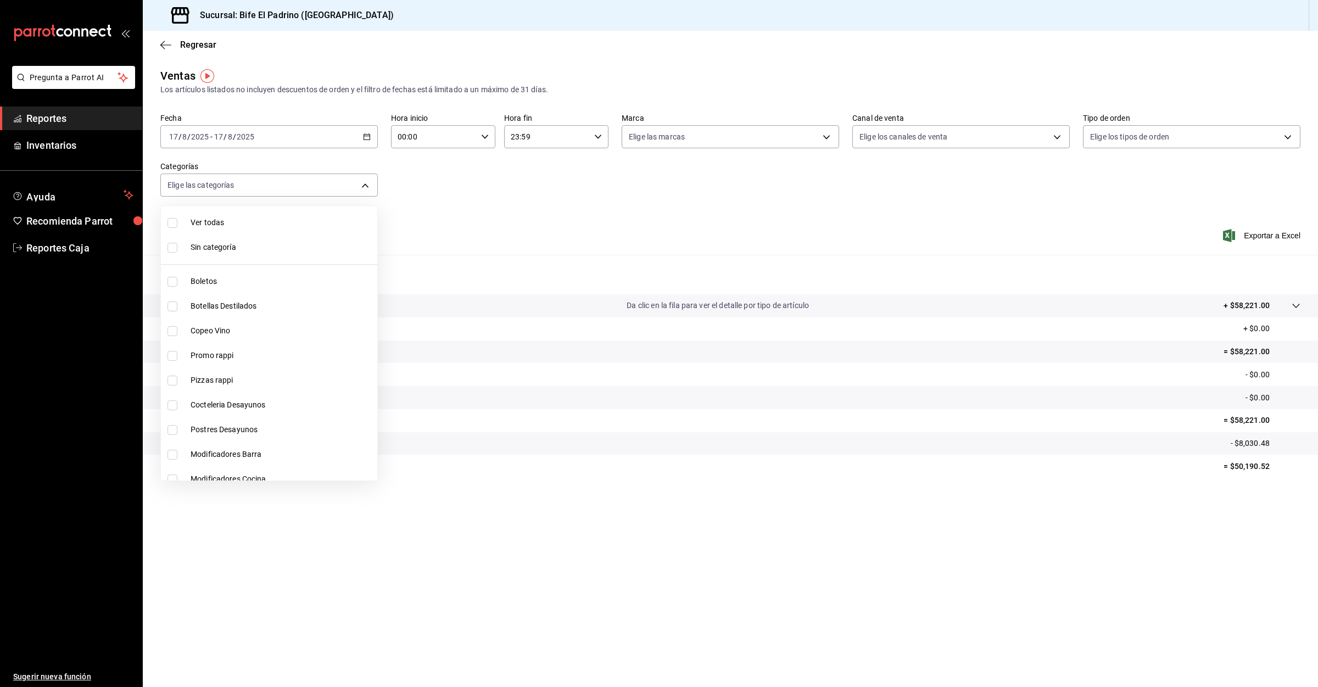
checkbox input "true"
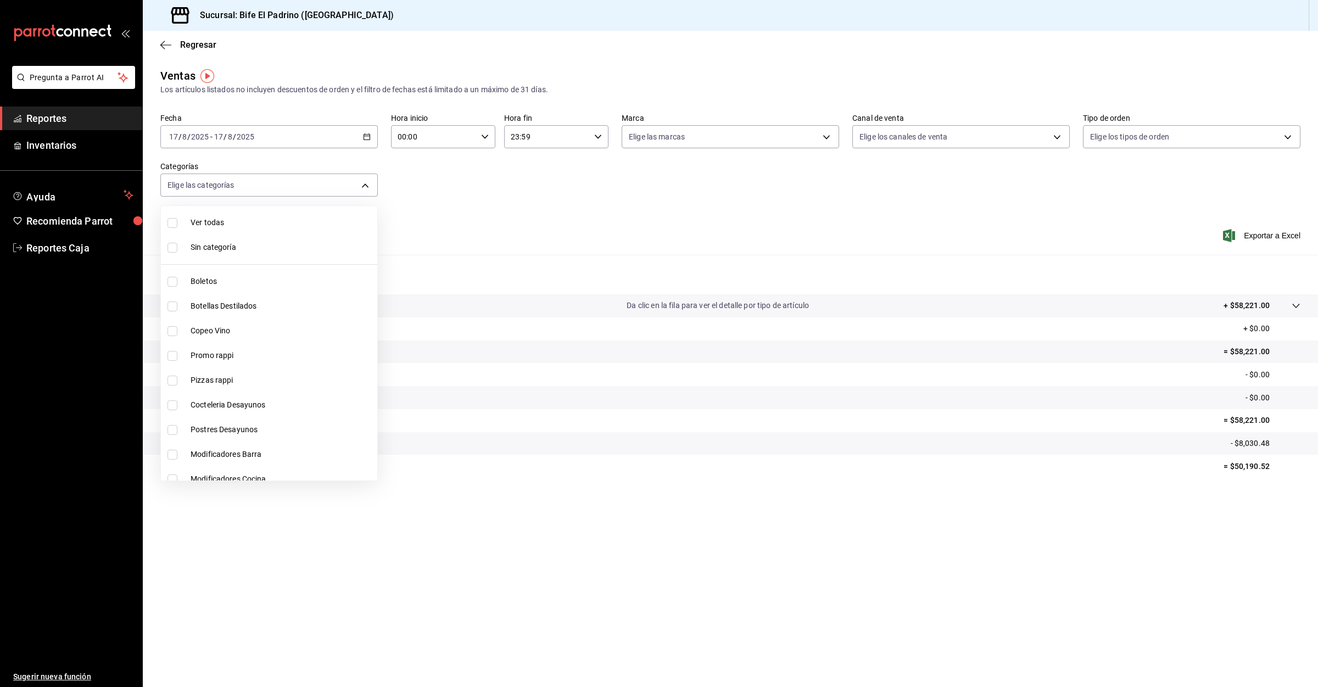
checkbox input "true"
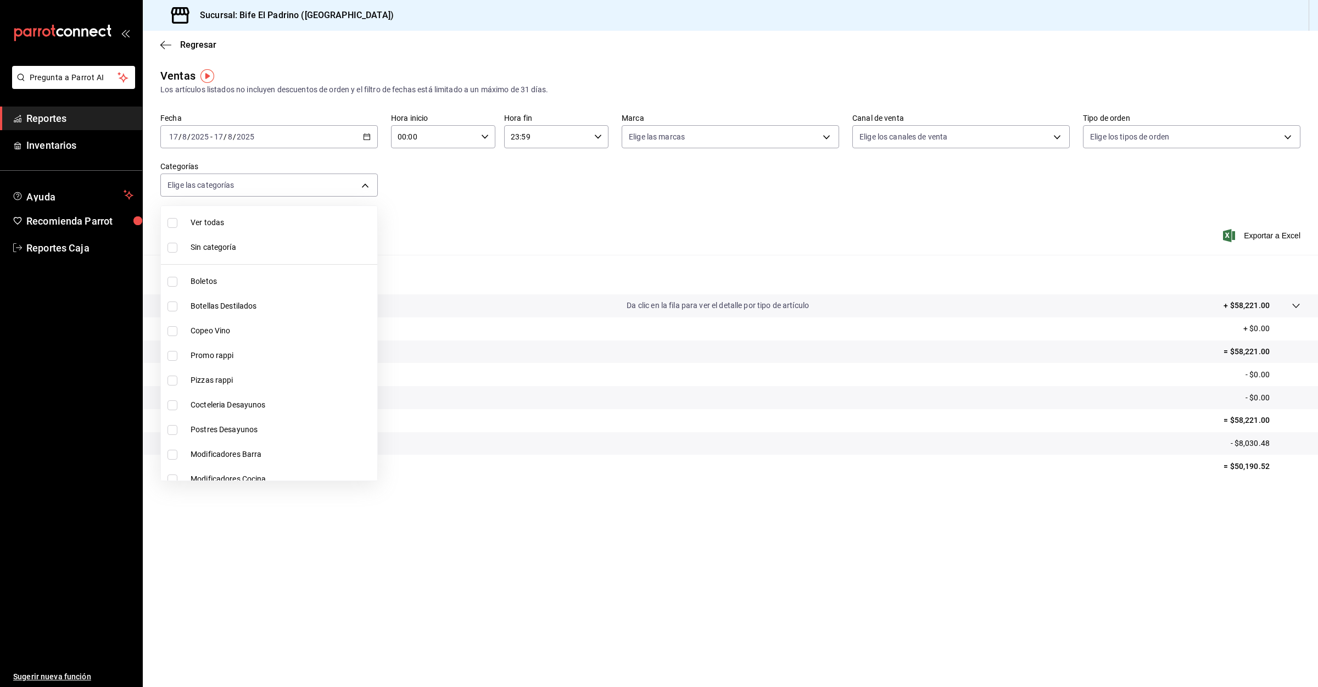
checkbox input "true"
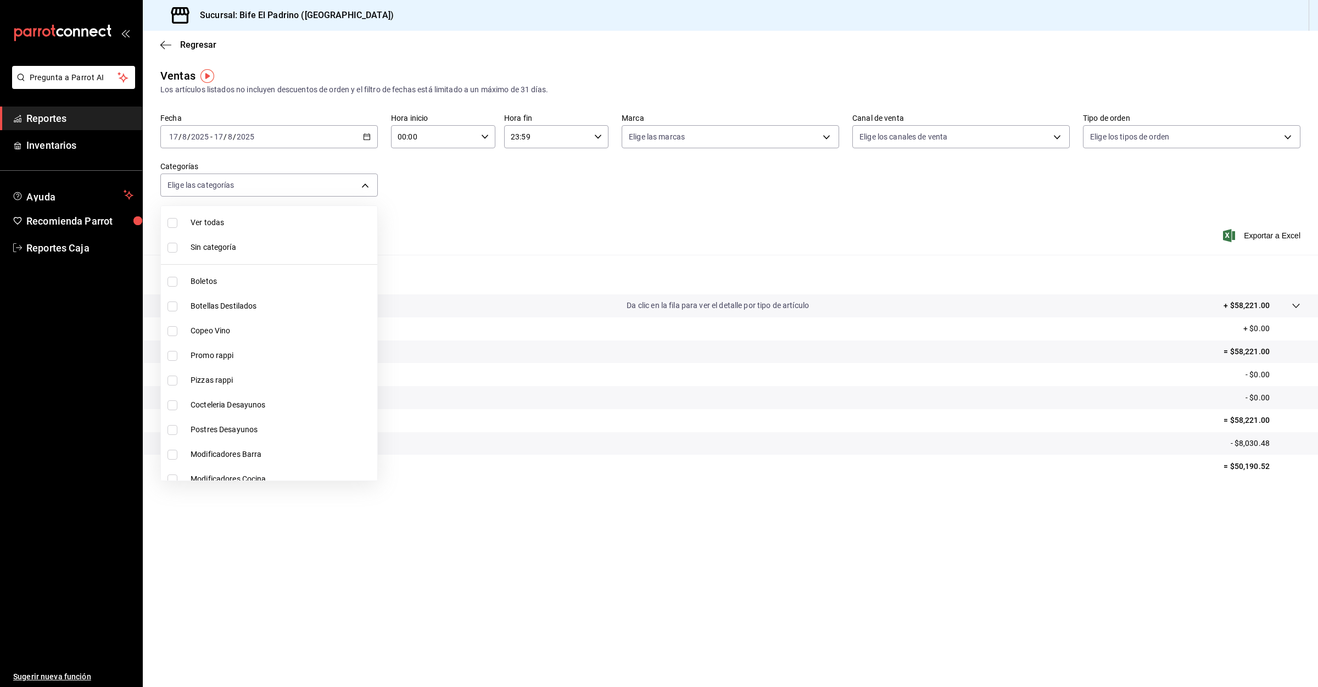
checkbox input "true"
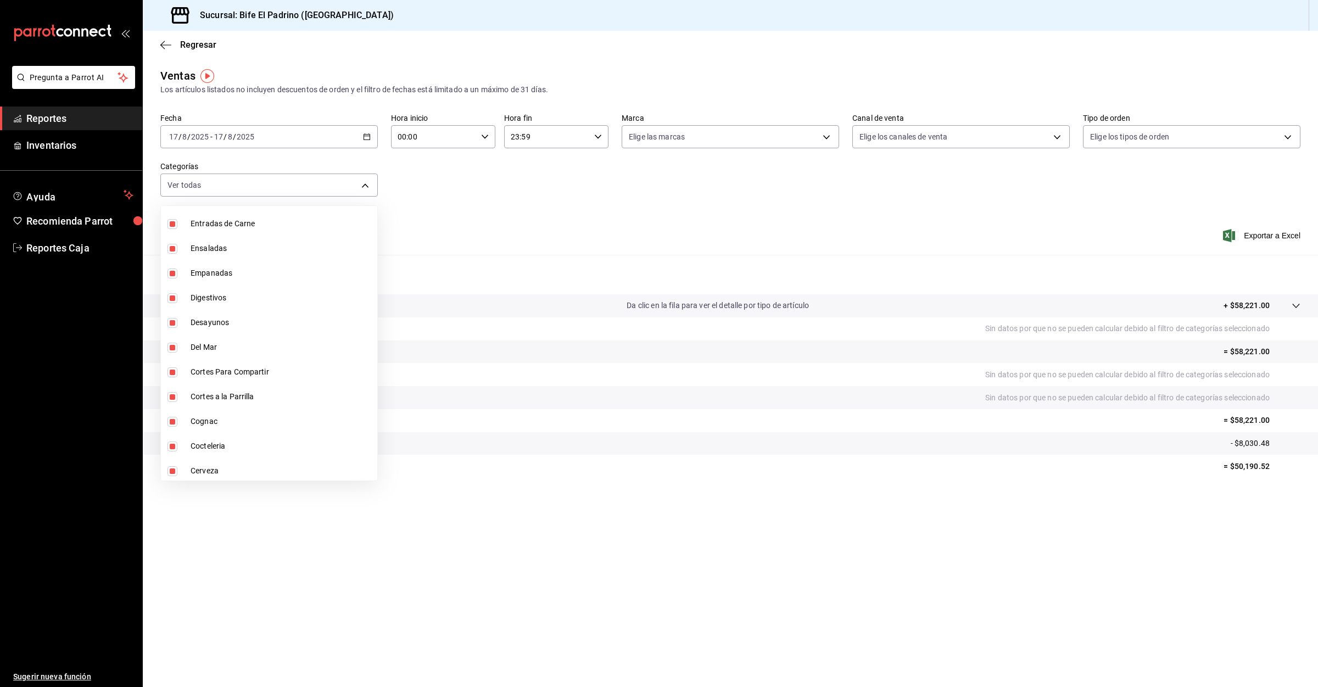
click at [249, 312] on li "Desayunos" at bounding box center [269, 322] width 216 height 25
type input "bc650e36-a961-4861-9e37-2f12a5ff24cd,f2724b68-9eb3-4990-9aa8-ed2a402c5d6a,a524e…"
checkbox input "false"
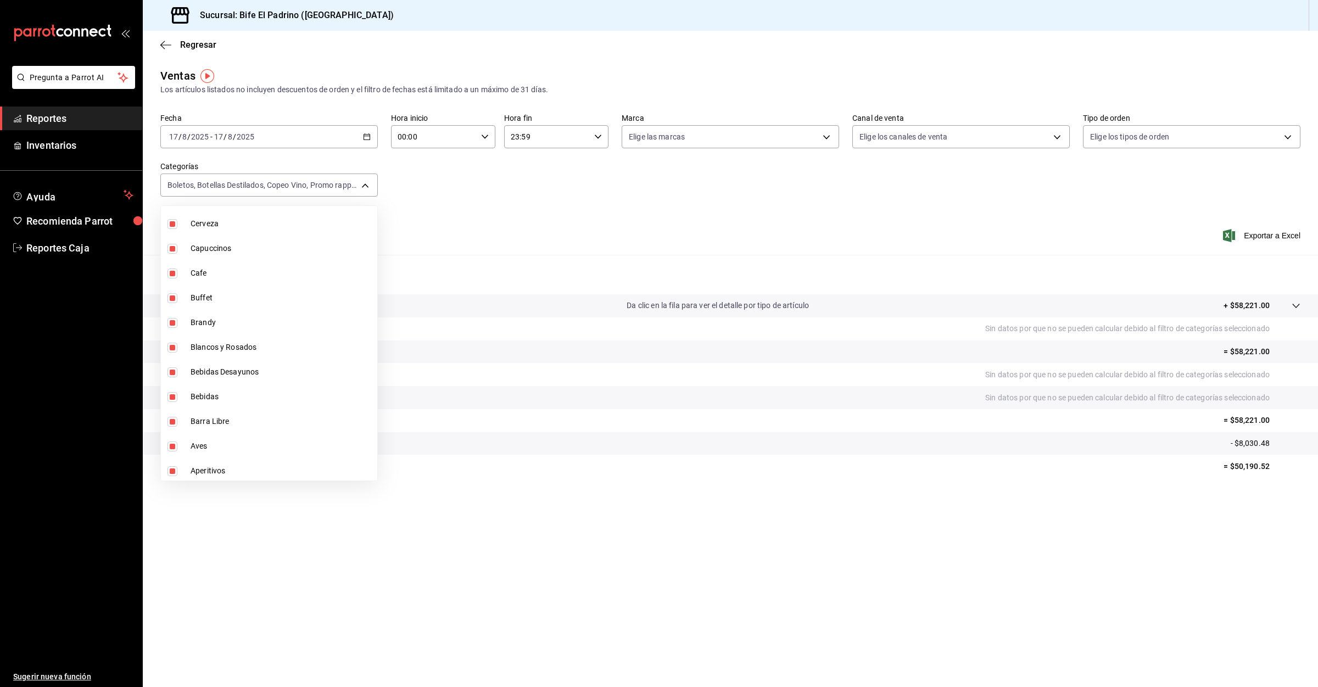
click at [253, 299] on span "Buffet" at bounding box center [282, 298] width 182 height 12
type input "bc650e36-a961-4861-9e37-2f12a5ff24cd,f2724b68-9eb3-4990-9aa8-ed2a402c5d6a,a524e…"
checkbox input "false"
click at [160, 40] on div at bounding box center [659, 343] width 1318 height 687
click at [183, 38] on div "Regresar" at bounding box center [730, 45] width 1175 height 28
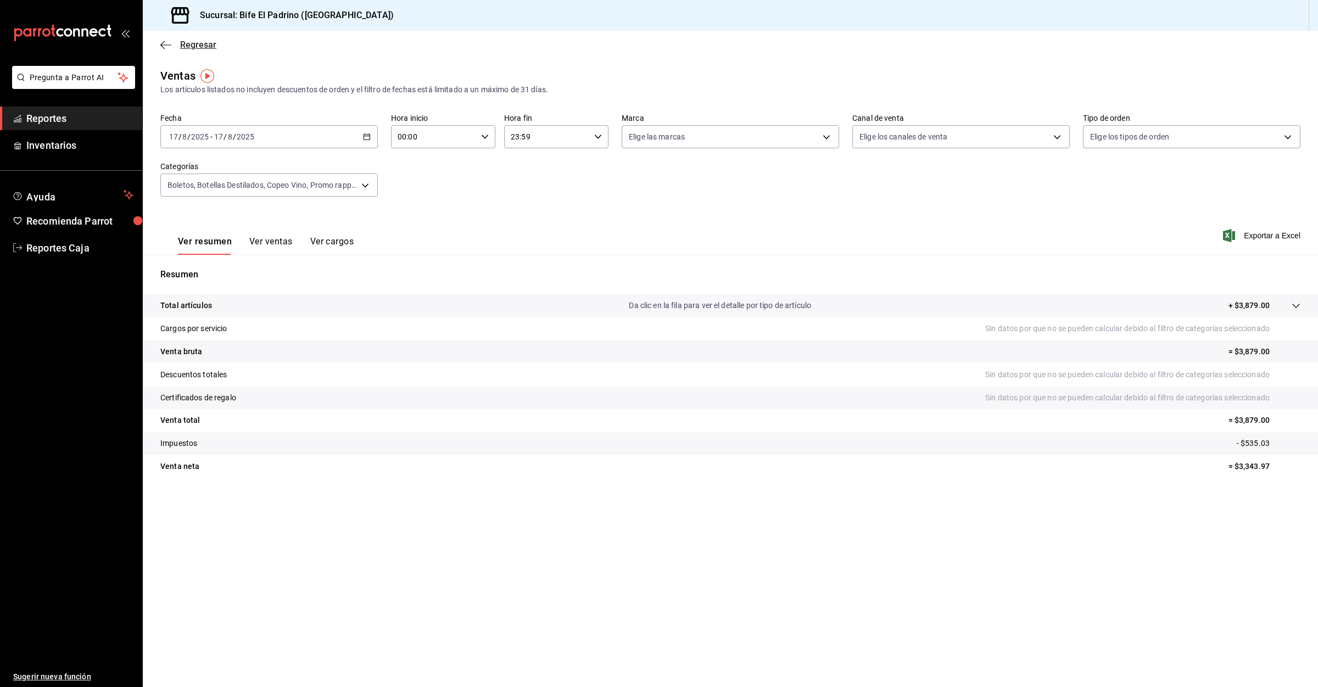
click at [195, 43] on span "Regresar" at bounding box center [198, 45] width 36 height 10
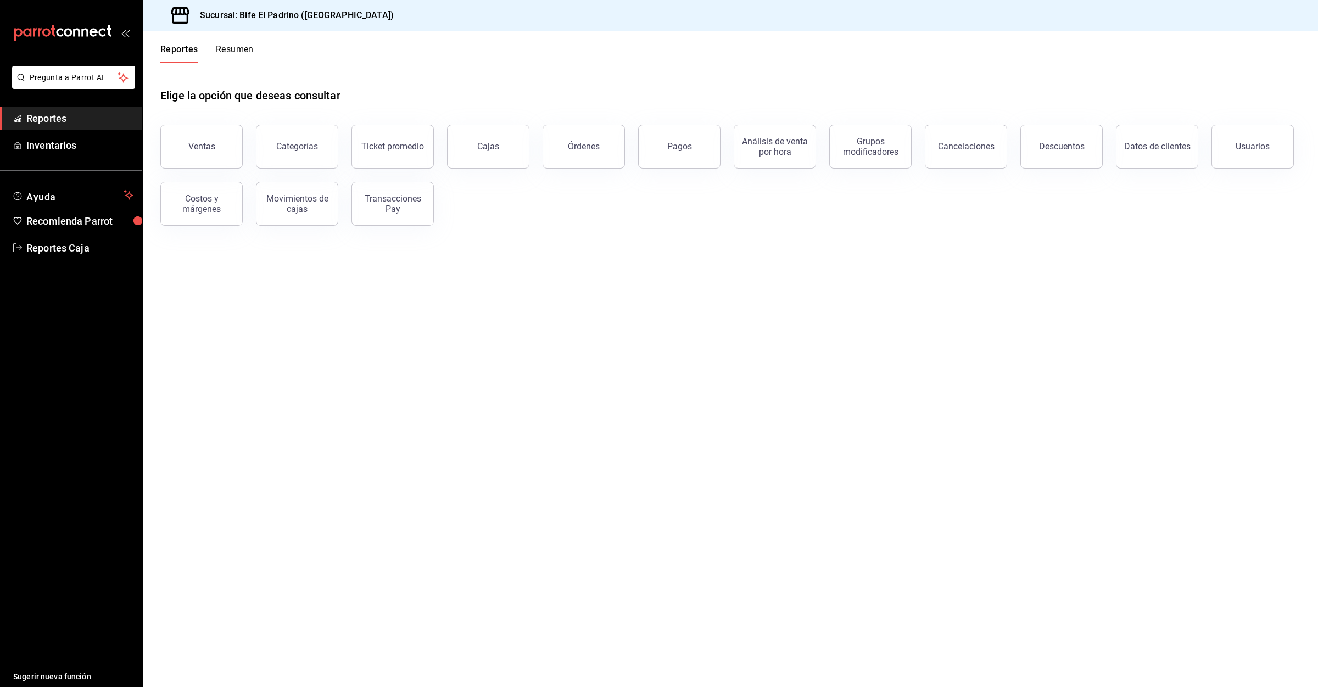
click at [232, 47] on button "Resumen" at bounding box center [235, 53] width 38 height 19
